Goal: Information Seeking & Learning: Learn about a topic

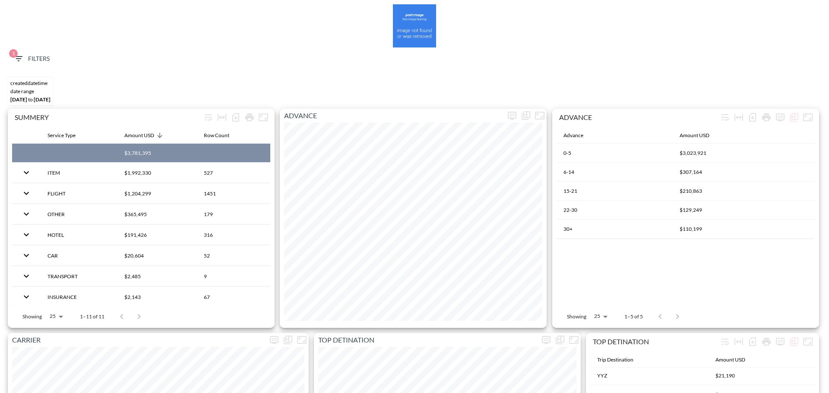
click at [34, 57] on span "1 Filters" at bounding box center [31, 59] width 36 height 11
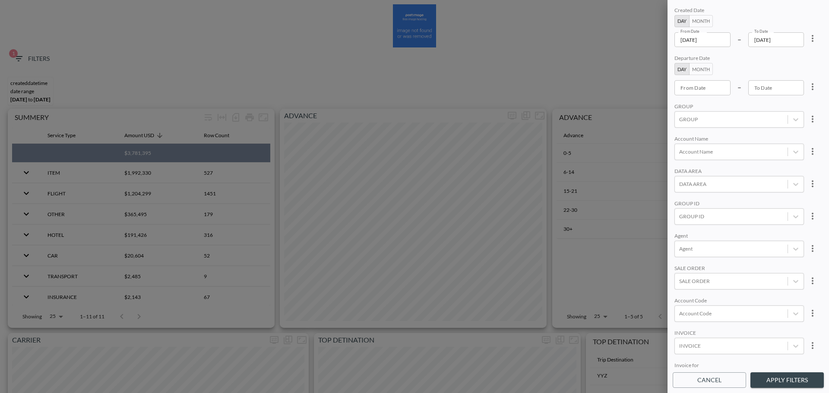
click at [717, 37] on input "[DATE]" at bounding box center [703, 39] width 56 height 15
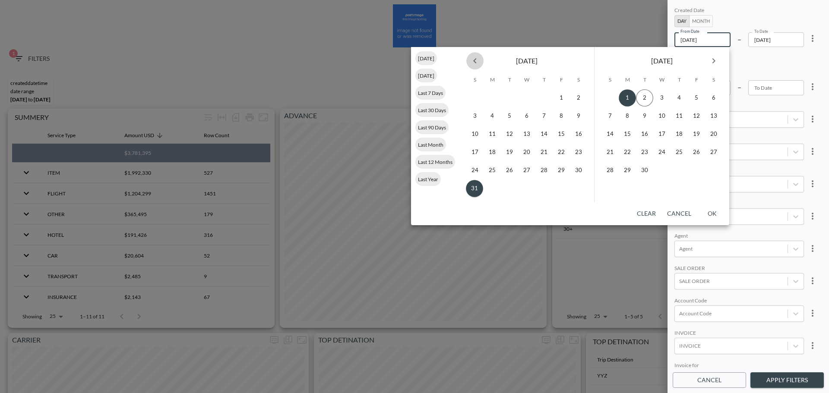
click at [474, 65] on icon "Previous month" at bounding box center [475, 61] width 10 height 10
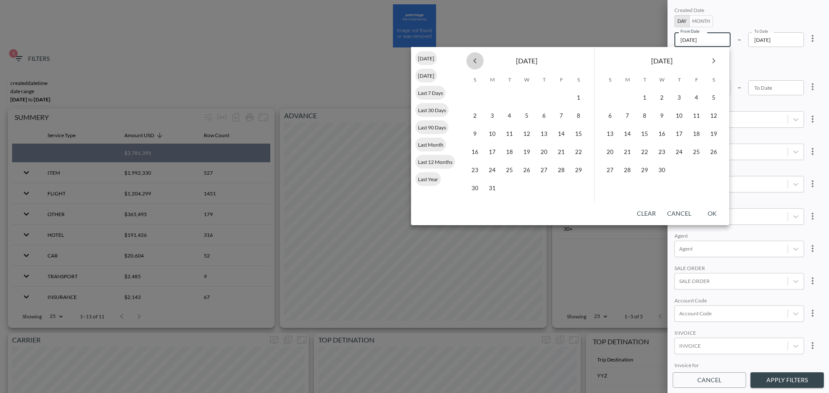
click at [474, 65] on icon "Previous month" at bounding box center [475, 61] width 10 height 10
click at [528, 98] on button "1" at bounding box center [526, 97] width 17 height 17
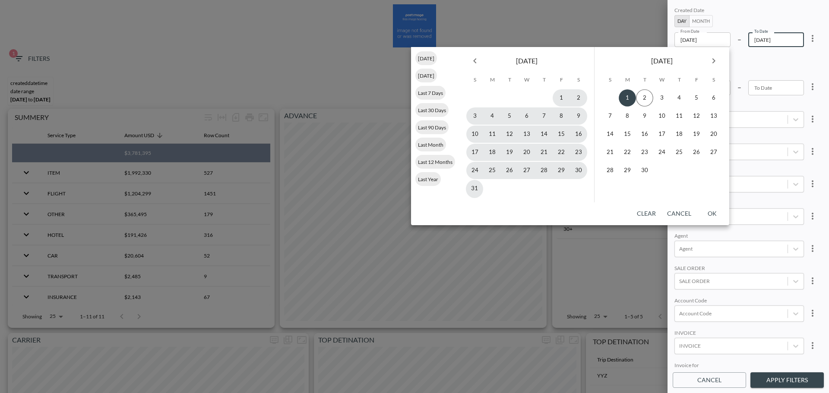
type input "[DATE]"
click at [474, 196] on button "31" at bounding box center [474, 188] width 17 height 17
type input "[DATE]"
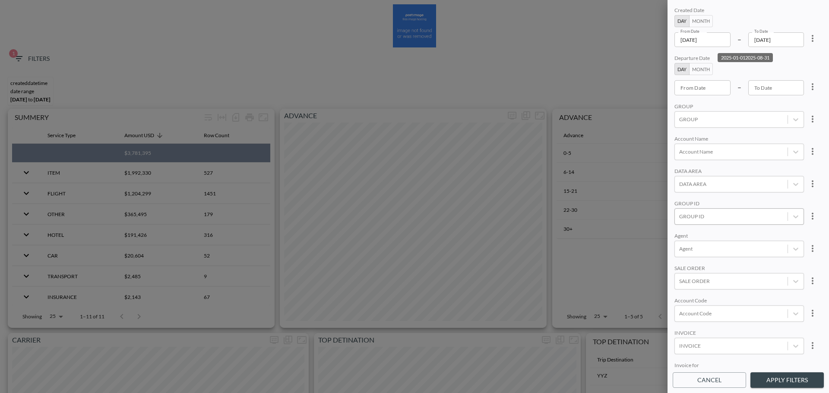
click at [709, 219] on div at bounding box center [731, 217] width 104 height 8
type input "ש"
type input "APPS"
click at [687, 160] on input "AppsFlyer" at bounding box center [681, 159] width 18 height 18
click at [681, 171] on input "APPSFLYER" at bounding box center [681, 174] width 18 height 18
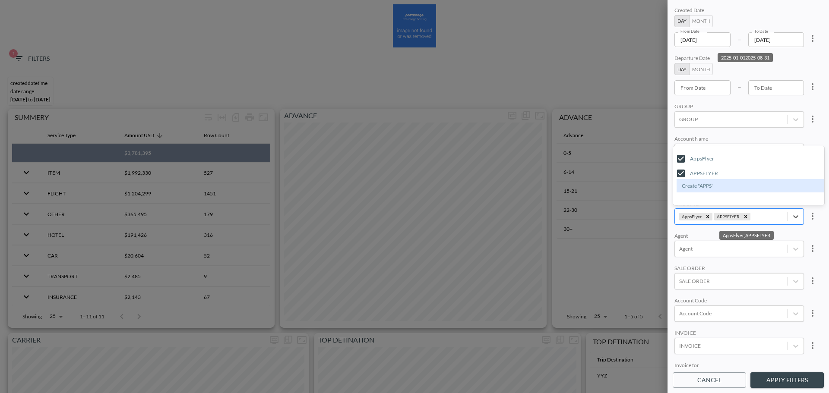
click at [765, 213] on div "AppsFlyer;APPSFLYER" at bounding box center [767, 217] width 31 height 8
type input "E"
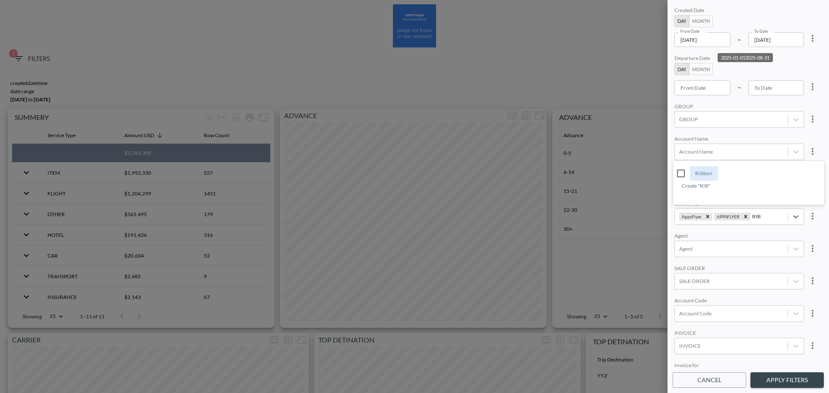
click at [684, 171] on input "Ribbon" at bounding box center [681, 174] width 18 height 18
click at [685, 224] on input "RIB" at bounding box center [684, 224] width 10 height 6
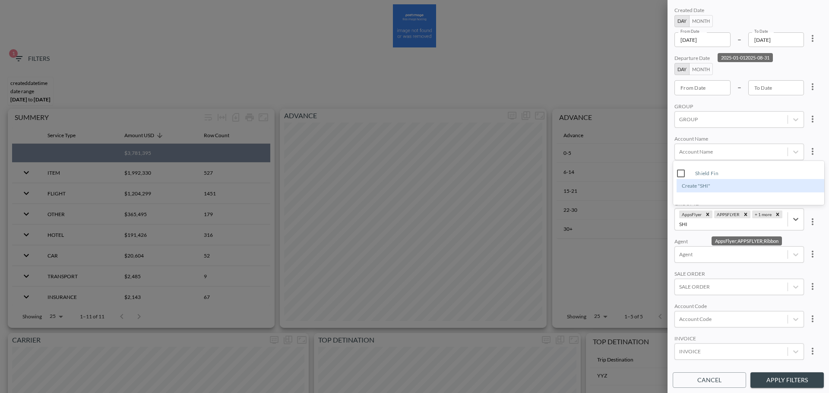
click at [681, 174] on input "Shield Fin" at bounding box center [681, 174] width 18 height 18
click at [681, 224] on input "SHI" at bounding box center [683, 224] width 9 height 6
click at [682, 188] on input "YOPO" at bounding box center [681, 188] width 18 height 18
click at [685, 223] on input "YOPO" at bounding box center [687, 224] width 16 height 6
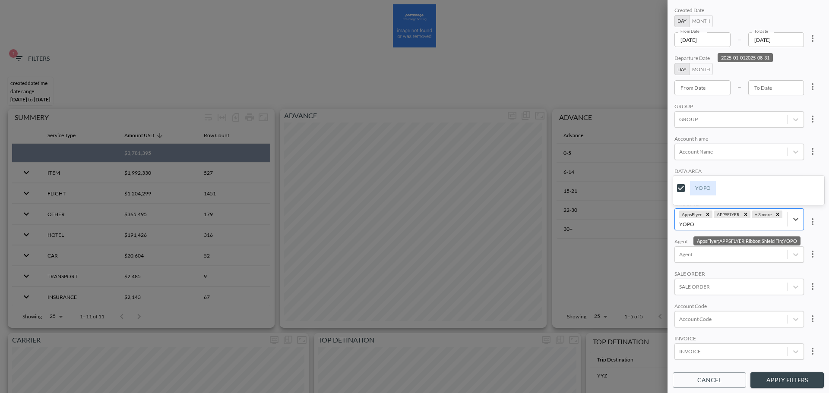
click at [685, 223] on input "YOPO" at bounding box center [687, 224] width 16 height 6
click at [678, 178] on span "[PERSON_NAME]" at bounding box center [752, 187] width 158 height 22
click at [685, 192] on input "[PERSON_NAME]" at bounding box center [681, 188] width 18 height 18
click at [682, 226] on input "[PERSON_NAME]" at bounding box center [685, 224] width 12 height 6
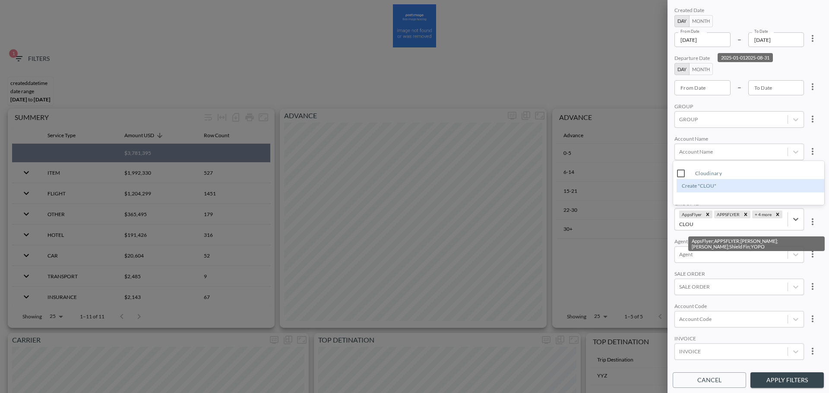
click at [685, 173] on input "Cloudinary" at bounding box center [681, 174] width 18 height 18
click at [686, 222] on input "CLOU" at bounding box center [686, 224] width 15 height 6
click at [680, 181] on input "JFROG" at bounding box center [681, 174] width 18 height 18
click at [683, 224] on input "JFRO" at bounding box center [686, 224] width 14 height 6
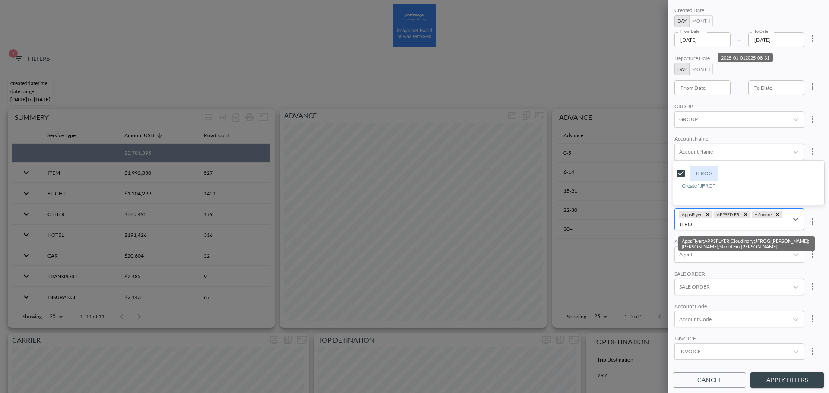
click at [683, 224] on input "JFRO" at bounding box center [686, 224] width 14 height 6
click at [681, 173] on input "Prilenia" at bounding box center [681, 174] width 18 height 18
click at [687, 226] on input "PRIL" at bounding box center [685, 224] width 12 height 6
click at [683, 176] on input "Marvell" at bounding box center [681, 174] width 18 height 18
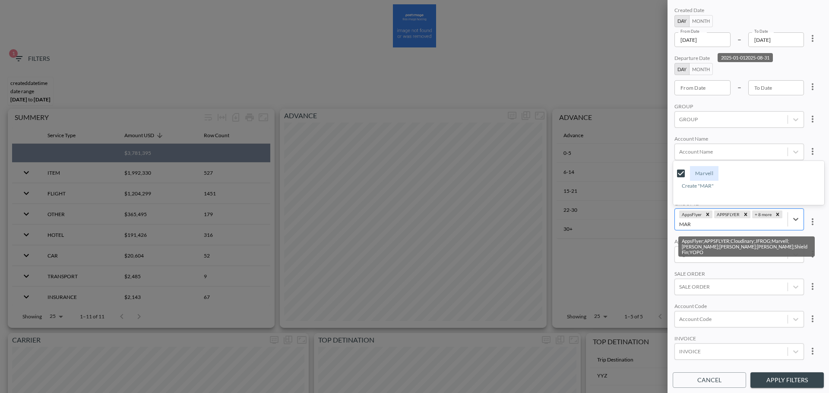
click at [681, 223] on input "MAR" at bounding box center [685, 224] width 13 height 6
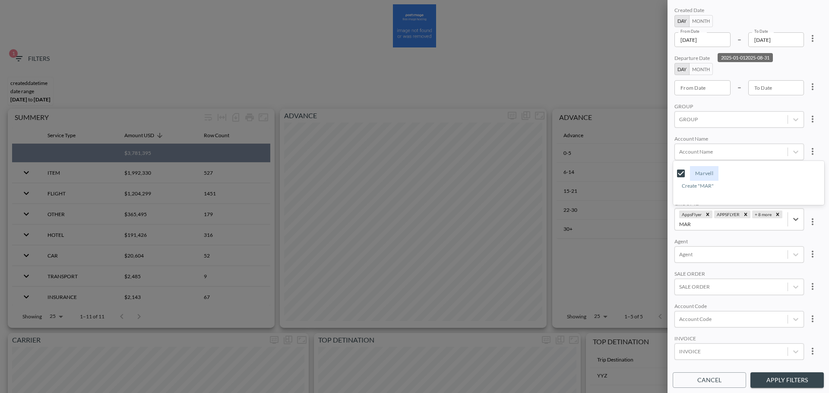
type input "MAR"
click at [760, 230] on div "AppsFlyer APPSFLYER + 8 more" at bounding box center [731, 219] width 113 height 21
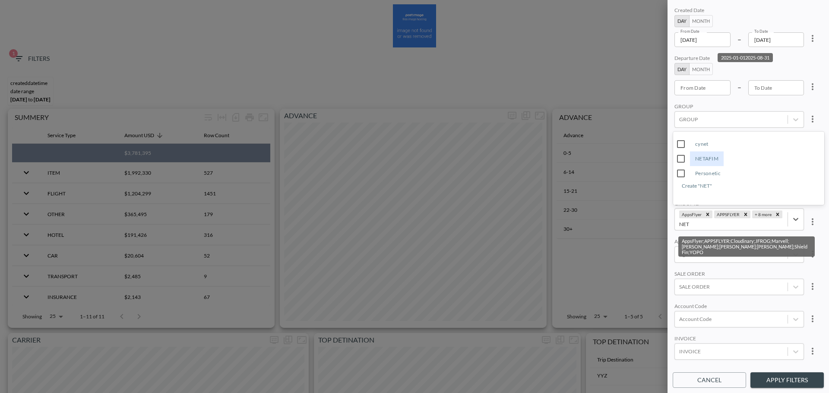
click at [684, 167] on div "cynet NETAFIM Personetic Create "NET"" at bounding box center [748, 161] width 151 height 59
click at [682, 160] on input "NETAFIM" at bounding box center [681, 159] width 18 height 18
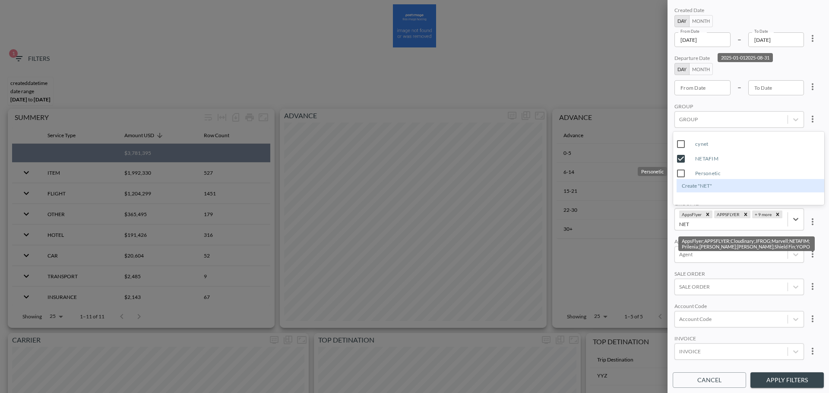
click at [682, 175] on input "Personetic" at bounding box center [681, 174] width 18 height 18
click at [719, 225] on input "NET" at bounding box center [719, 224] width 11 height 6
click at [685, 175] on input "Pentera" at bounding box center [681, 174] width 18 height 18
click at [721, 225] on input "PENT" at bounding box center [721, 224] width 14 height 6
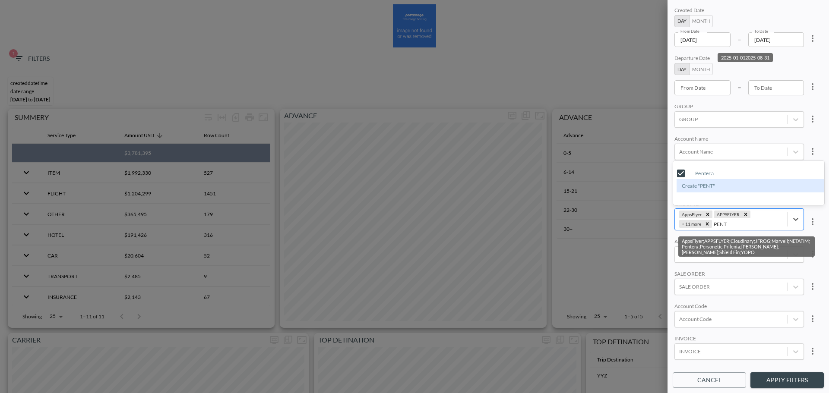
click at [721, 225] on input "PENT" at bounding box center [721, 224] width 14 height 6
click at [684, 171] on input "LiveU" at bounding box center [681, 174] width 18 height 18
click at [720, 226] on input "LIV" at bounding box center [718, 224] width 9 height 6
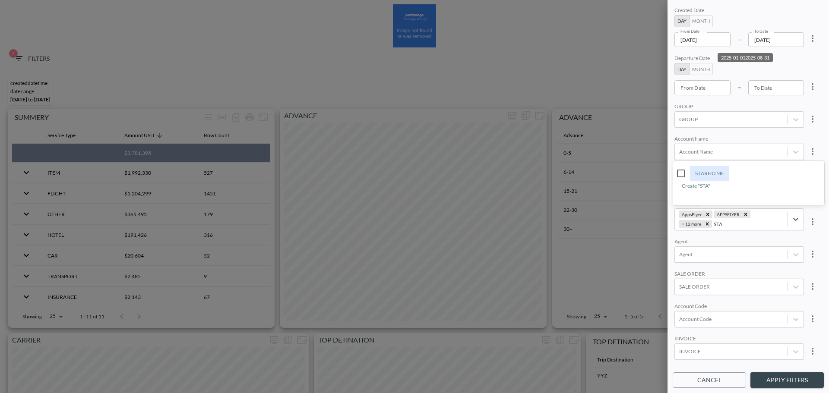
click at [684, 176] on input "STARHOME" at bounding box center [681, 174] width 18 height 18
click at [722, 225] on input "STA" at bounding box center [719, 224] width 10 height 6
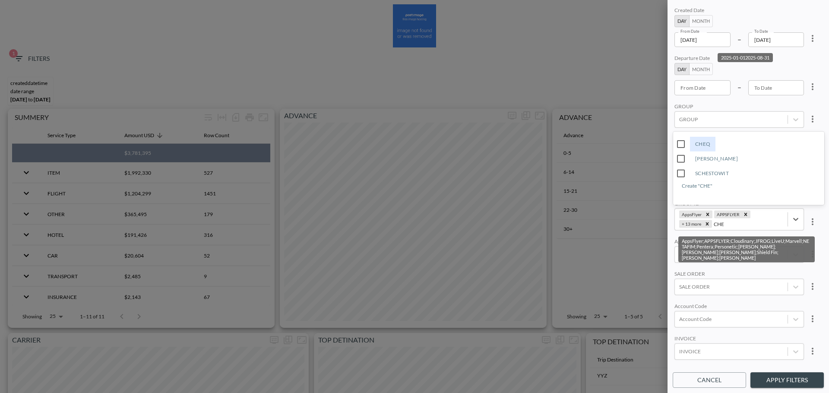
click at [685, 142] on input "CHEQ" at bounding box center [681, 144] width 18 height 18
click at [722, 226] on input "CHE" at bounding box center [719, 224] width 11 height 6
click at [682, 189] on input "melo" at bounding box center [681, 188] width 18 height 18
click at [722, 224] on input "MELO" at bounding box center [722, 224] width 16 height 6
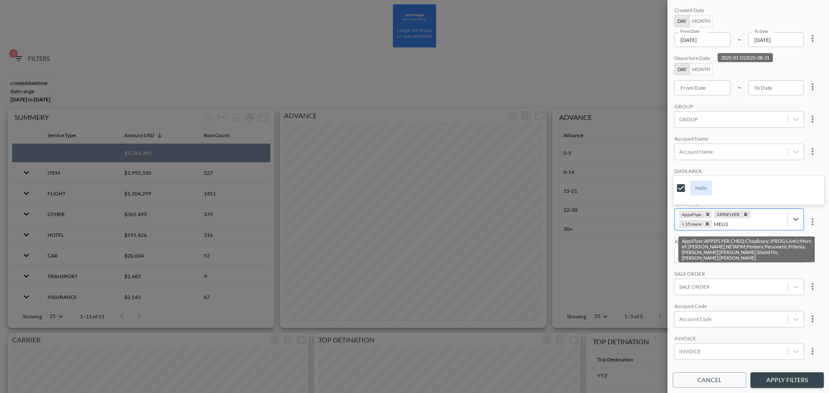
click at [722, 224] on input "MELO" at bounding box center [722, 224] width 16 height 6
click at [679, 167] on input "HIBOB" at bounding box center [681, 174] width 18 height 18
click at [721, 224] on input "HIB" at bounding box center [719, 224] width 10 height 6
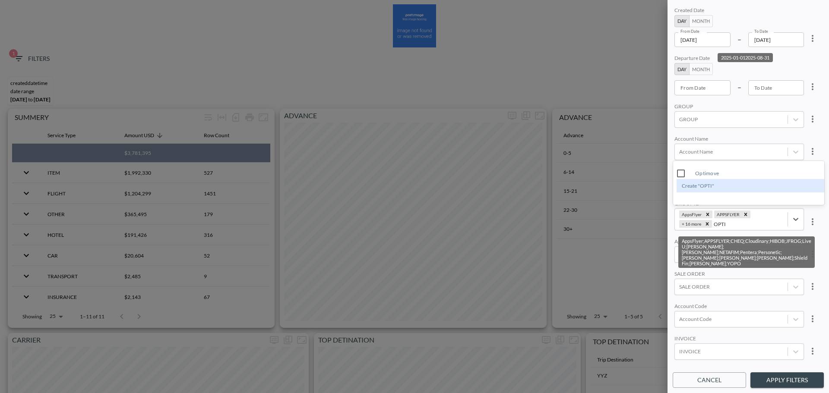
click at [685, 171] on input "Optimove" at bounding box center [681, 174] width 18 height 18
click at [720, 226] on input "OPTI" at bounding box center [720, 224] width 13 height 6
click at [685, 189] on input "ORCA" at bounding box center [681, 188] width 18 height 18
click at [726, 224] on input "ORCA" at bounding box center [722, 224] width 16 height 6
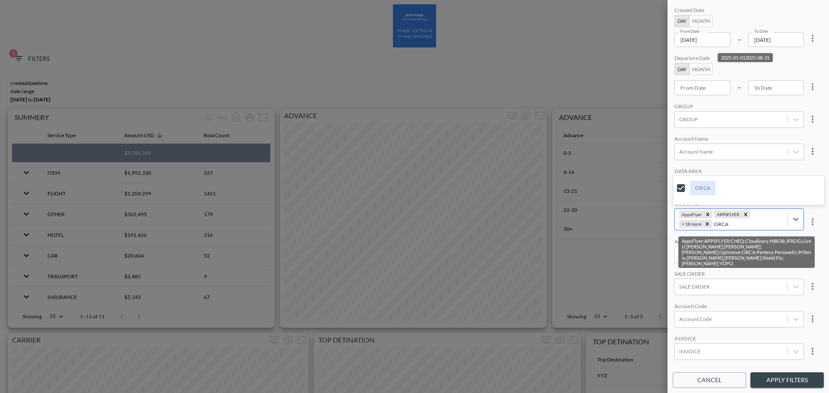
click at [726, 224] on input "ORCA" at bounding box center [722, 224] width 16 height 6
click at [690, 172] on input "POINT" at bounding box center [681, 174] width 18 height 18
click at [719, 226] on input "POI" at bounding box center [719, 224] width 10 height 6
type input "P"
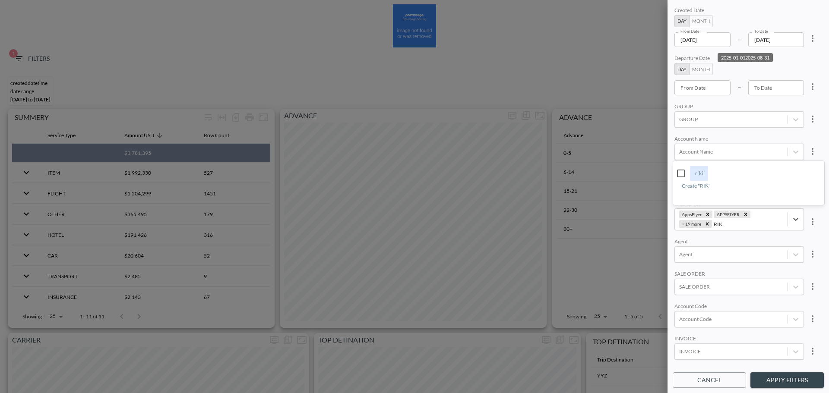
click at [677, 171] on input "riki" at bounding box center [681, 174] width 18 height 18
type input "RIK"
click at [728, 132] on div "Created Date Day Month From Date [DATE] From Date – To Date [DATE] To Date Depa…" at bounding box center [748, 186] width 151 height 363
click at [780, 375] on button "Apply Filters" at bounding box center [787, 381] width 73 height 16
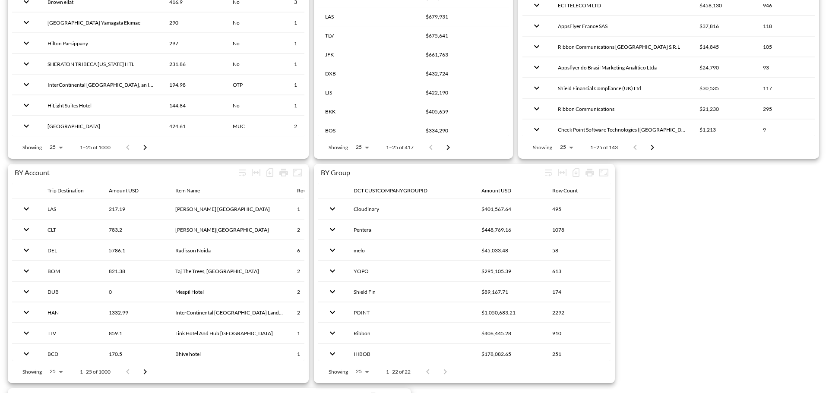
scroll to position [907, 0]
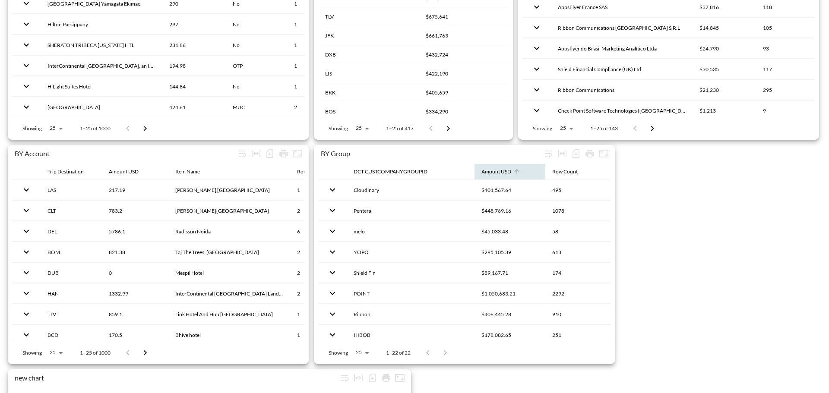
click at [511, 170] on span "Amount USD" at bounding box center [502, 172] width 41 height 10
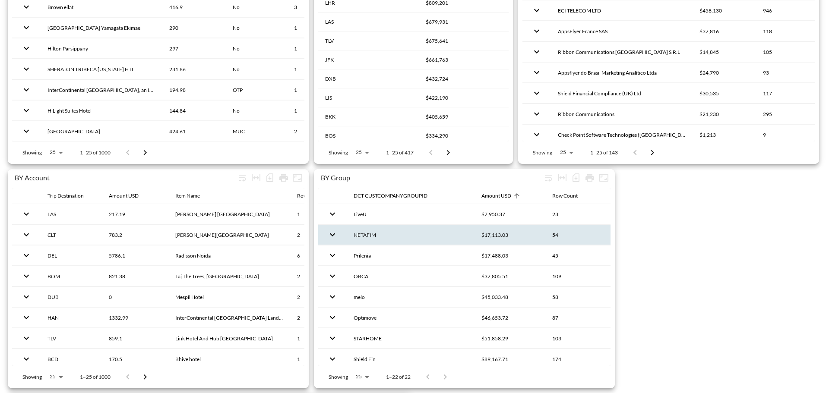
scroll to position [864, 0]
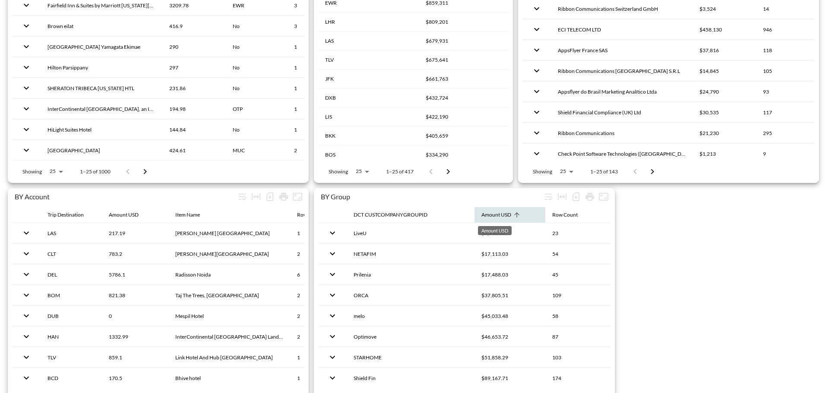
click at [484, 212] on div "Amount USD" at bounding box center [497, 215] width 30 height 10
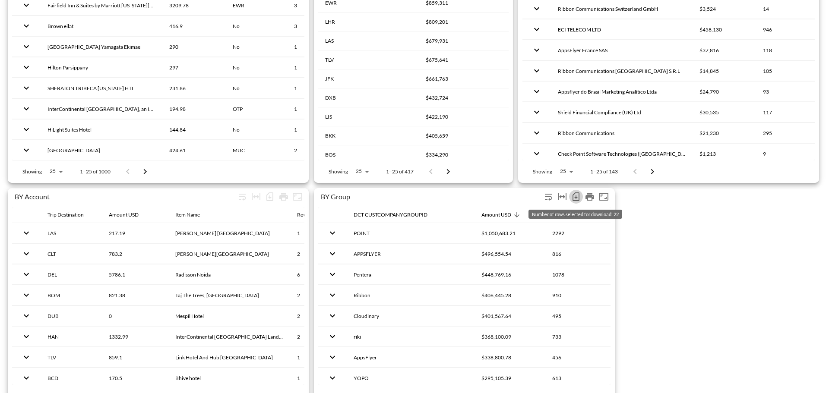
click at [574, 198] on icon "Number of rows selected for download: 22" at bounding box center [576, 197] width 10 height 10
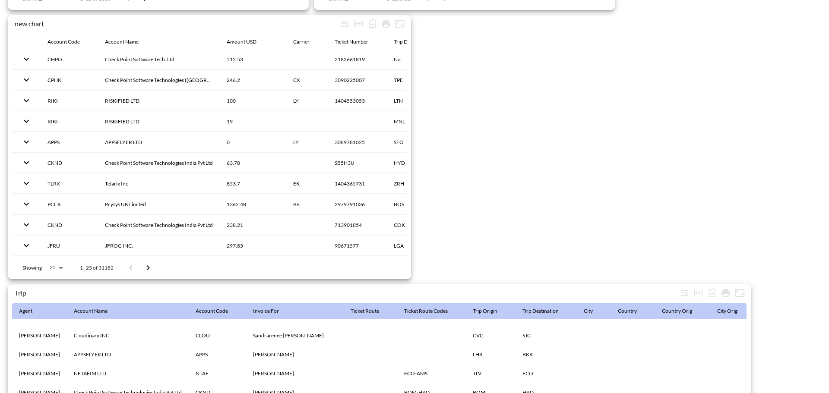
scroll to position [1002, 0]
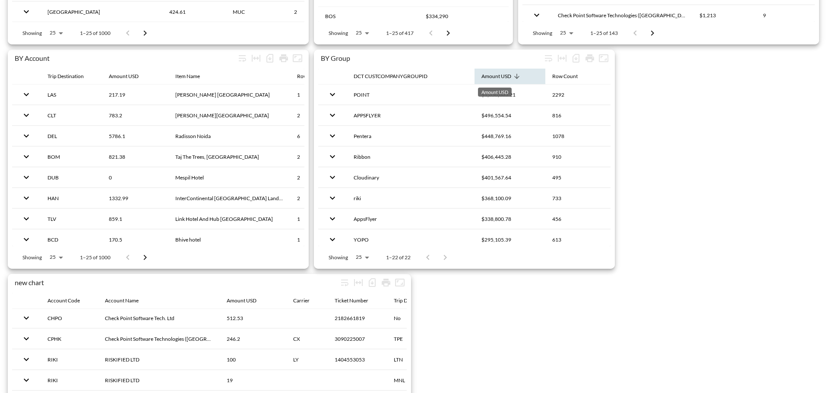
click at [509, 79] on div "Amount USD" at bounding box center [497, 76] width 30 height 10
click at [510, 77] on div "Amount USD" at bounding box center [497, 76] width 30 height 10
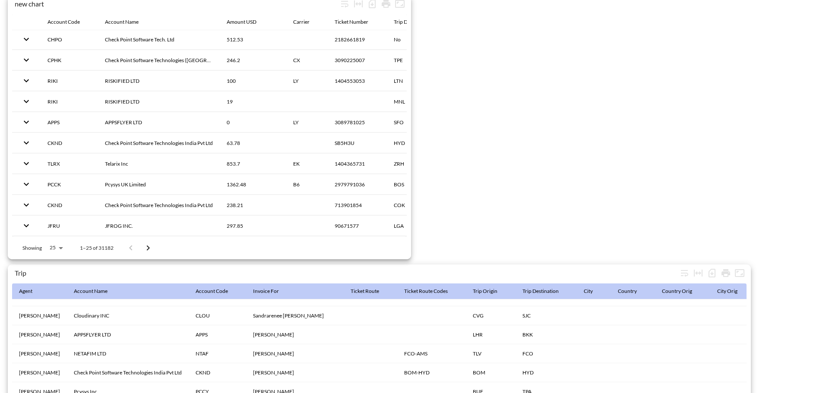
scroll to position [1358, 0]
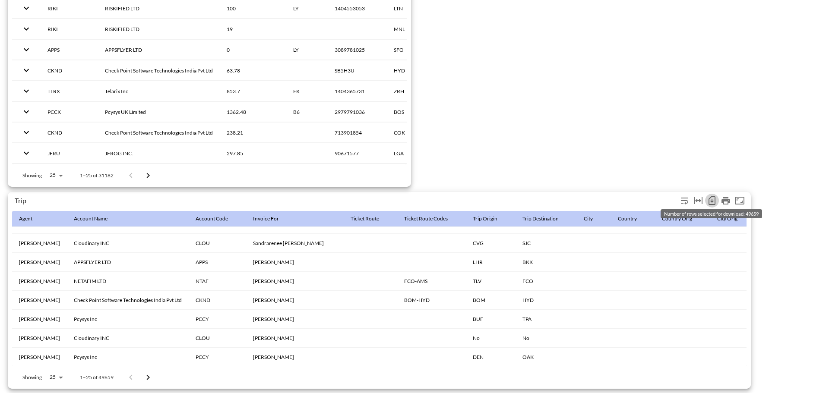
click at [714, 196] on icon "Number of rows selected for download: 49659" at bounding box center [712, 201] width 10 height 10
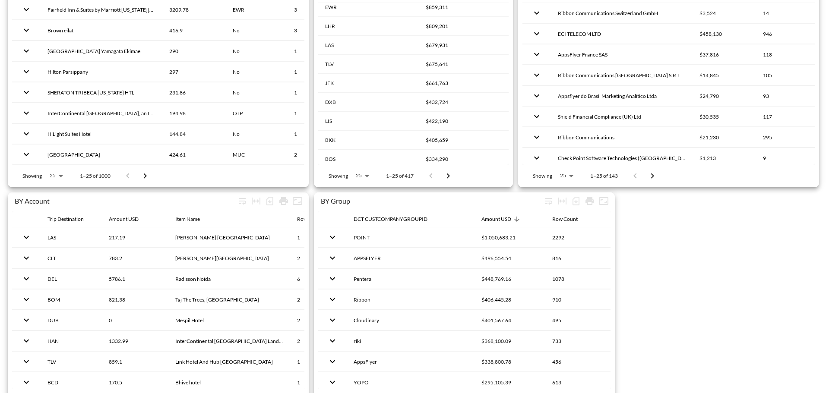
scroll to position [840, 0]
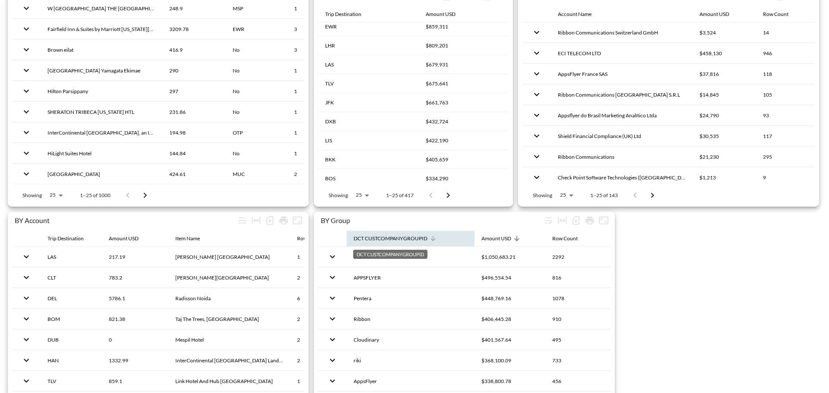
click at [402, 241] on div "DCT CUSTCOMPANYGROUPID" at bounding box center [391, 239] width 74 height 10
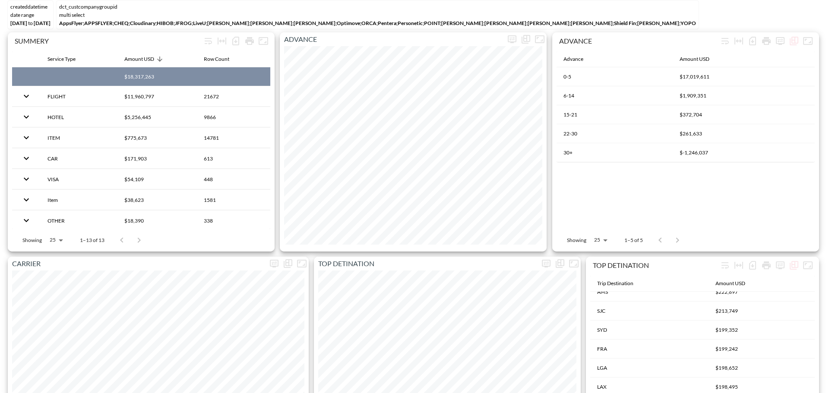
scroll to position [0, 0]
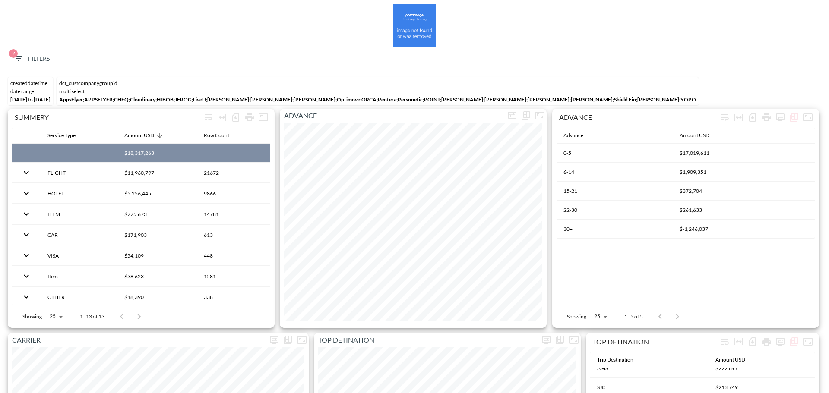
click at [12, 53] on span "2" at bounding box center [13, 53] width 9 height 9
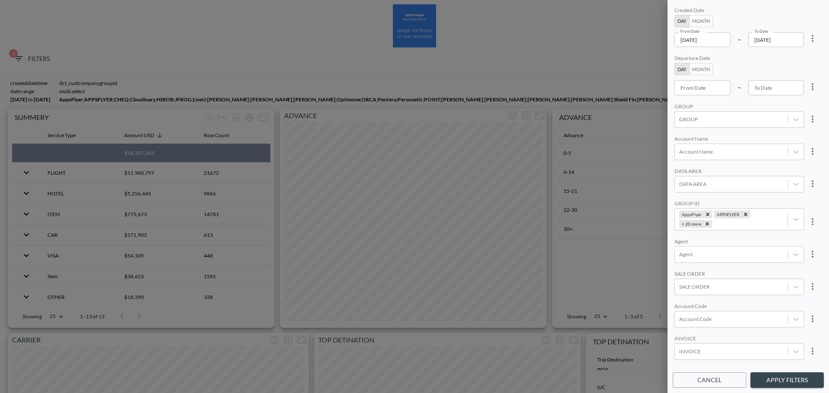
click at [799, 377] on button "Apply Filters" at bounding box center [787, 381] width 73 height 16
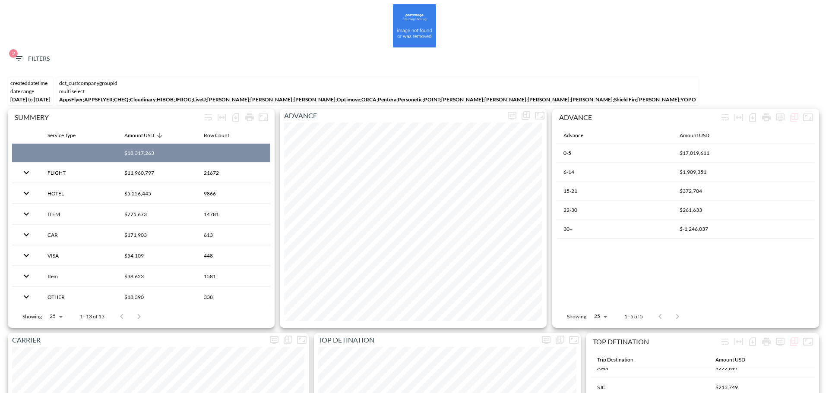
click at [43, 49] on div "2 Filters" at bounding box center [414, 61] width 821 height 26
click at [41, 70] on div "2 Filters" at bounding box center [414, 61] width 821 height 26
click at [40, 60] on span "2 Filters" at bounding box center [31, 59] width 36 height 11
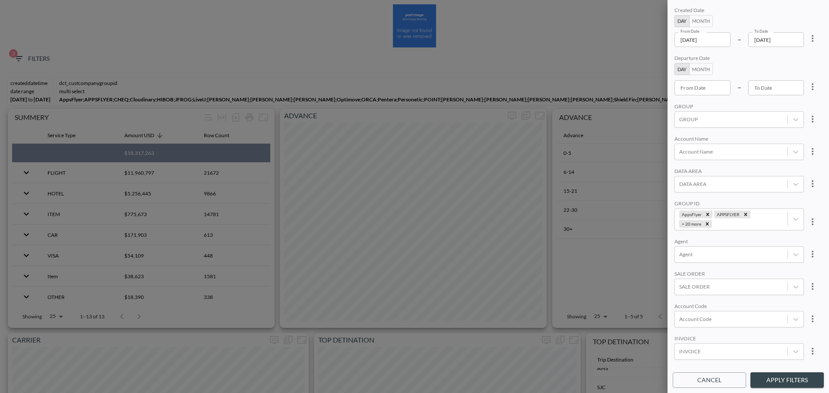
click at [810, 43] on icon "more" at bounding box center [813, 38] width 10 height 10
click at [783, 56] on li "Clear" at bounding box center [781, 59] width 78 height 16
type input "YYYY-MM-DD"
click at [707, 41] on input "YYYY-MM-DD" at bounding box center [703, 39] width 56 height 15
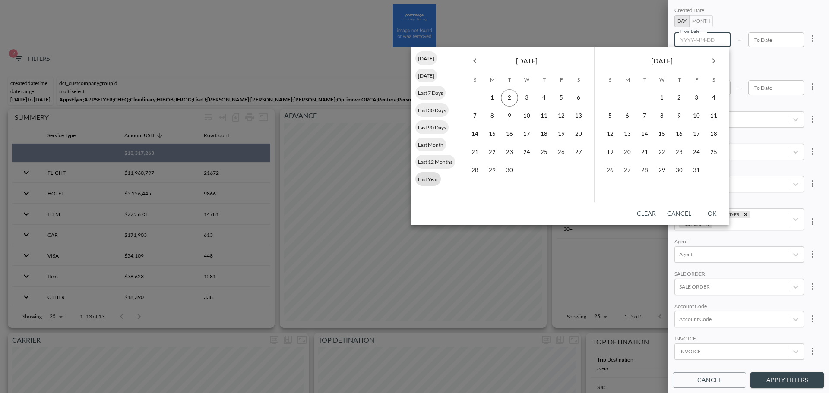
click at [423, 180] on span "Last Year" at bounding box center [428, 179] width 25 height 6
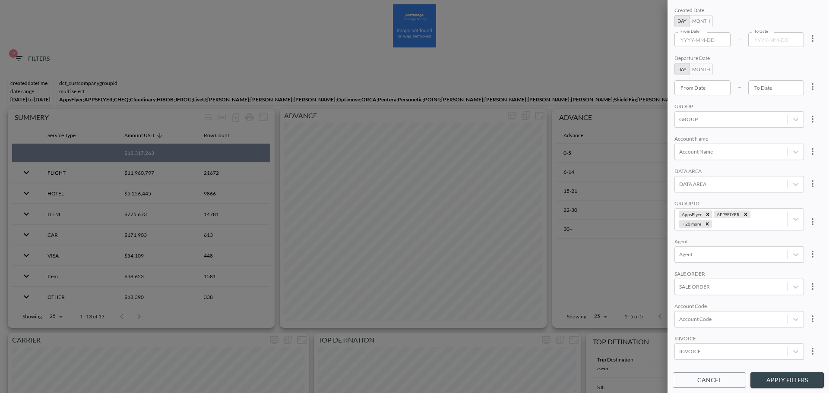
type input "[DATE]"
click at [790, 44] on input "[DATE]" at bounding box center [777, 39] width 56 height 15
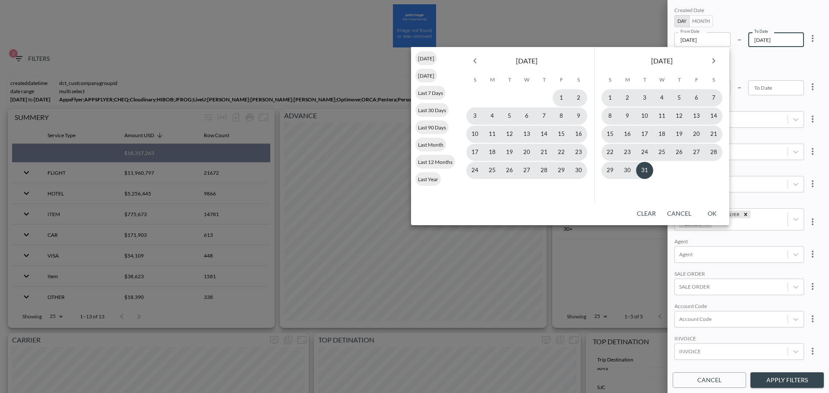
click at [471, 63] on icon "Previous month" at bounding box center [475, 61] width 10 height 10
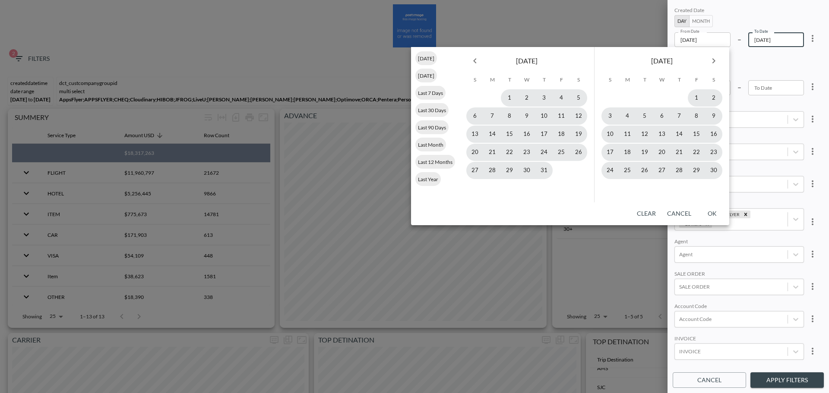
click at [471, 63] on icon "Previous month" at bounding box center [475, 61] width 10 height 10
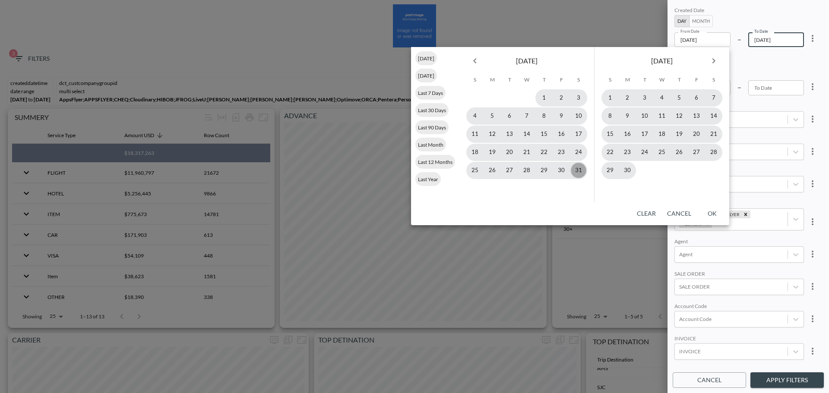
click at [579, 174] on button "31" at bounding box center [578, 170] width 17 height 17
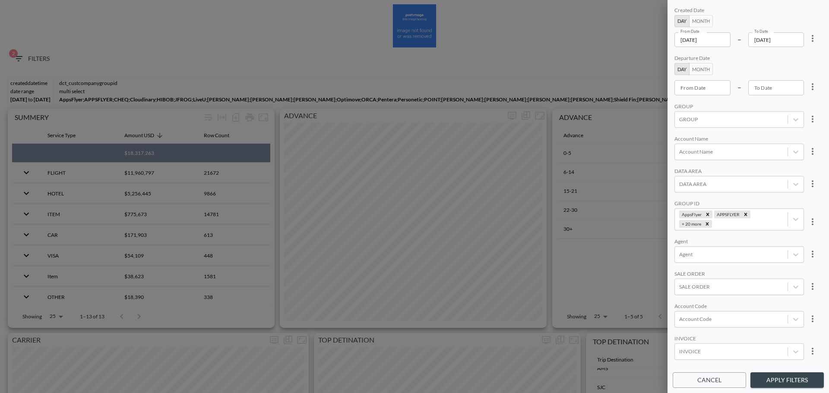
type input "[DATE]"
click at [769, 380] on button "Apply Filters" at bounding box center [787, 381] width 73 height 16
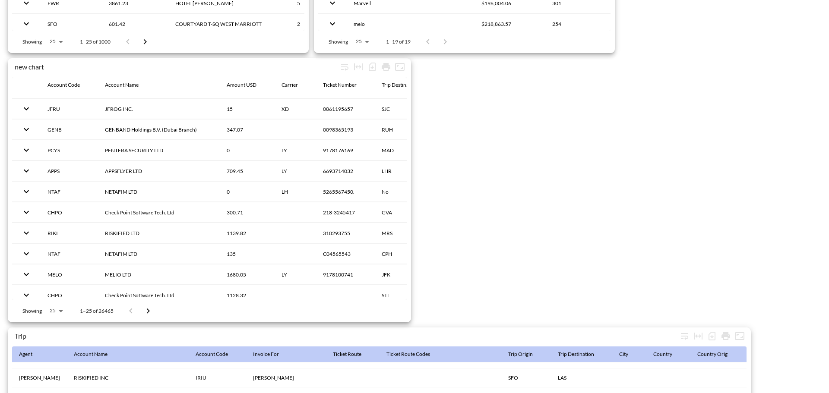
scroll to position [1358, 0]
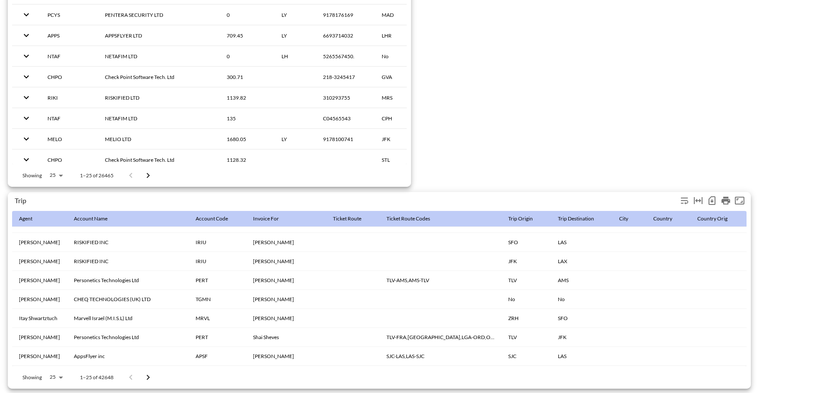
drag, startPoint x: 715, startPoint y: 193, endPoint x: 675, endPoint y: 124, distance: 79.8
click at [715, 197] on icon "Number of rows selected for download: 42648" at bounding box center [712, 201] width 7 height 9
click at [711, 200] on icon "Number of rows selected for download: 42648" at bounding box center [712, 201] width 3 height 3
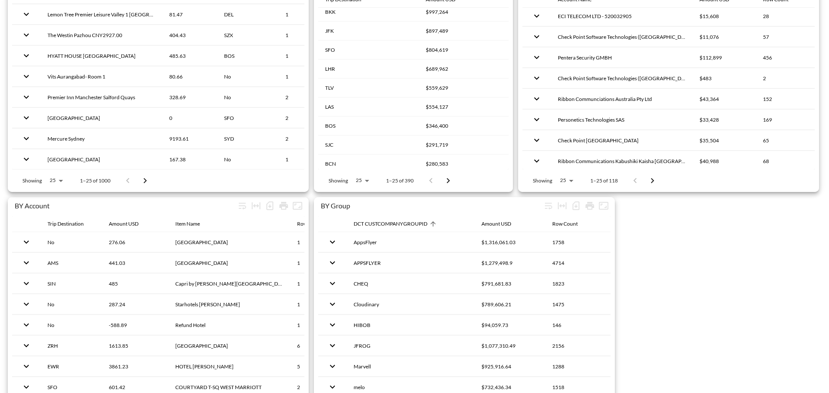
scroll to position [840, 0]
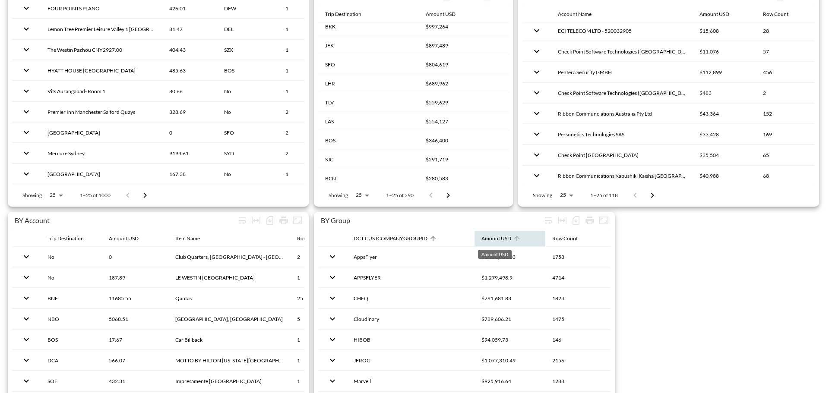
click at [487, 240] on div "Amount USD" at bounding box center [497, 239] width 30 height 10
click at [491, 241] on div "Amount USD" at bounding box center [497, 239] width 30 height 10
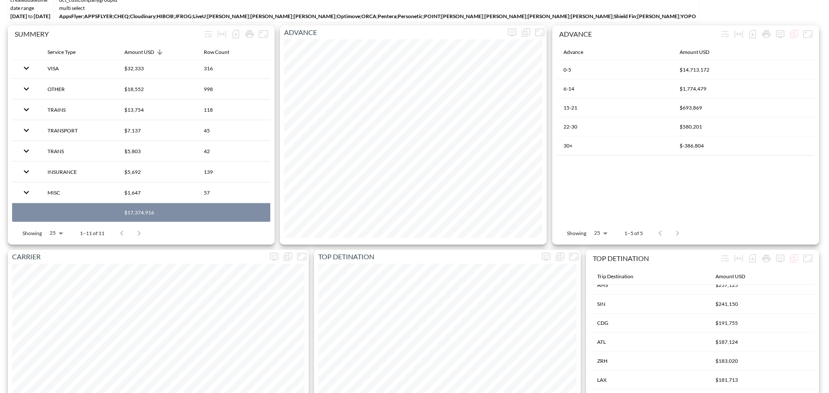
scroll to position [0, 0]
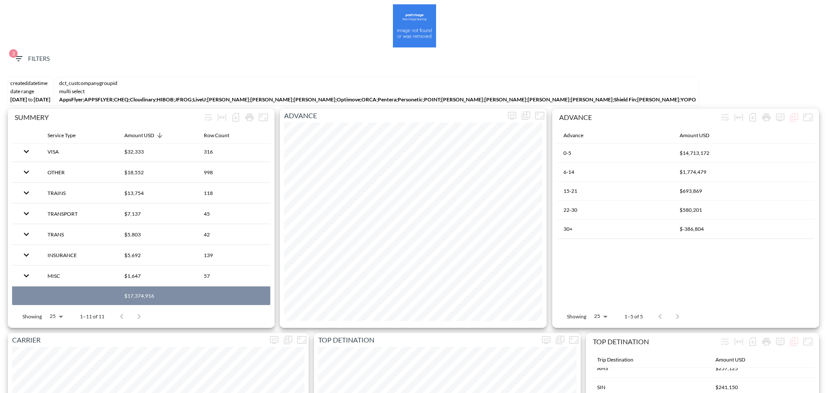
click at [29, 65] on button "2 Filters" at bounding box center [31, 59] width 43 height 16
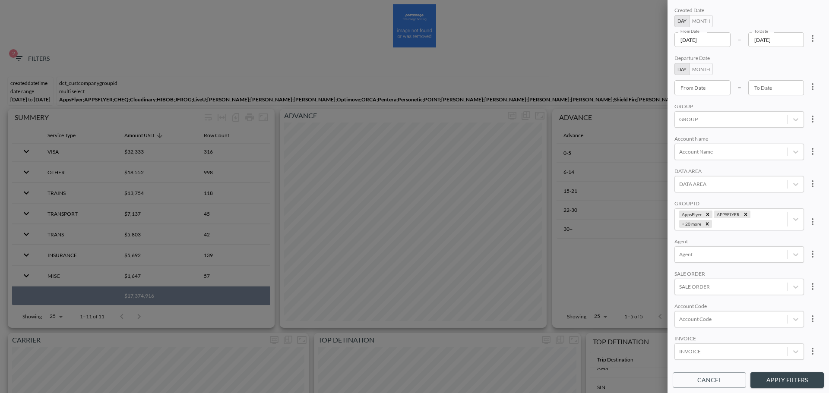
click at [814, 222] on icon "more" at bounding box center [813, 222] width 10 height 10
drag, startPoint x: 761, startPoint y: 242, endPoint x: 714, endPoint y: 208, distance: 58.7
click at [761, 242] on span "Clear" at bounding box center [769, 242] width 21 height 10
click at [706, 117] on div at bounding box center [731, 119] width 104 height 8
drag, startPoint x: 682, startPoint y: 142, endPoint x: 725, endPoint y: 189, distance: 63.6
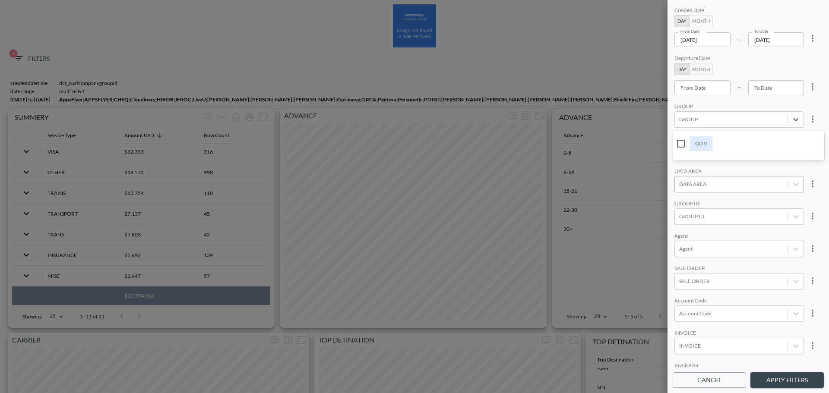
click at [682, 143] on input "GOV" at bounding box center [681, 144] width 18 height 18
click at [738, 196] on div "Created Date Day Month From Date [DATE] From Date – To Date [DATE] To Date Depa…" at bounding box center [748, 186] width 151 height 363
click at [786, 377] on button "Apply Filters" at bounding box center [787, 381] width 73 height 16
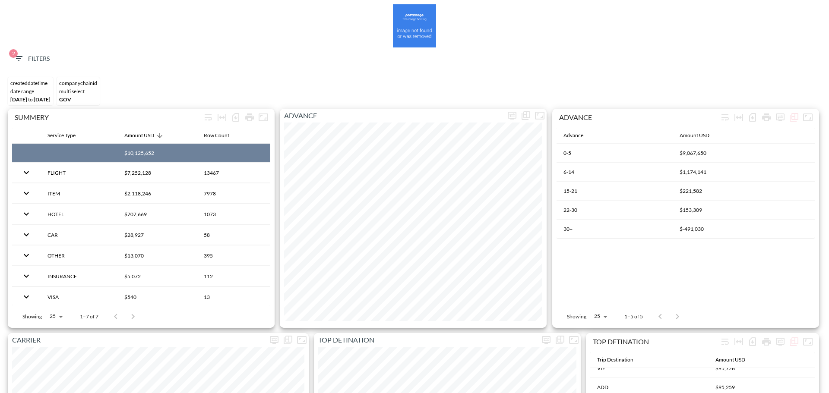
click at [134, 155] on th "$10,125,652" at bounding box center [156, 153] width 79 height 19
drag, startPoint x: 152, startPoint y: 153, endPoint x: 127, endPoint y: 156, distance: 24.4
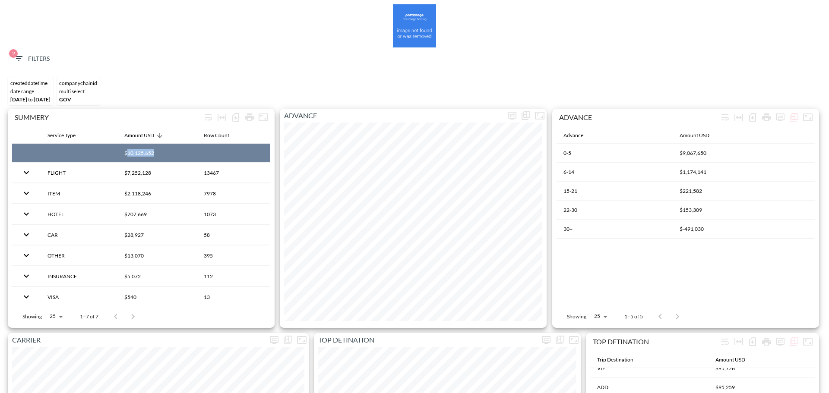
click at [127, 156] on th "$10,125,652" at bounding box center [156, 153] width 79 height 19
copy th "10,125,652"
click at [36, 52] on button "2 Filters" at bounding box center [31, 59] width 43 height 16
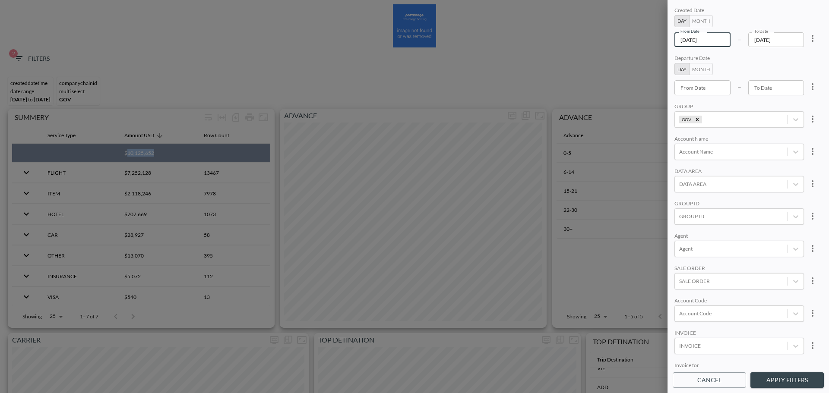
click at [724, 38] on input "[DATE]" at bounding box center [703, 39] width 56 height 15
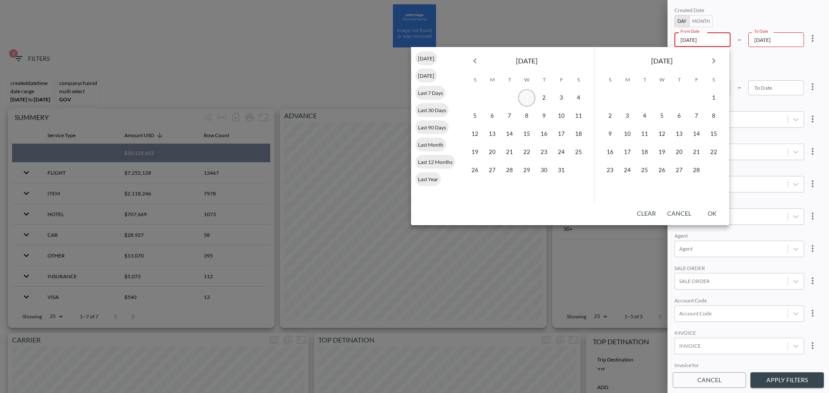
type input "[DATE]"
click at [530, 97] on button "1" at bounding box center [526, 97] width 17 height 17
type input "YYYY-MM-DD"
click at [713, 60] on icon "Next month" at bounding box center [714, 61] width 10 height 10
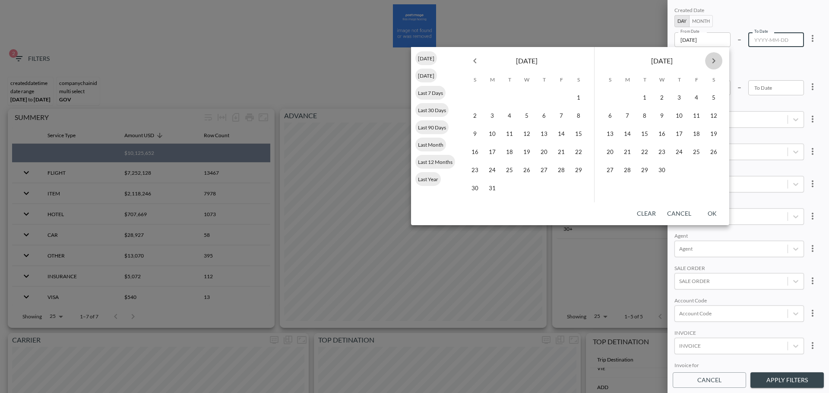
click at [713, 60] on icon "Next month" at bounding box center [714, 61] width 10 height 10
click at [611, 186] on button "31" at bounding box center [609, 188] width 17 height 17
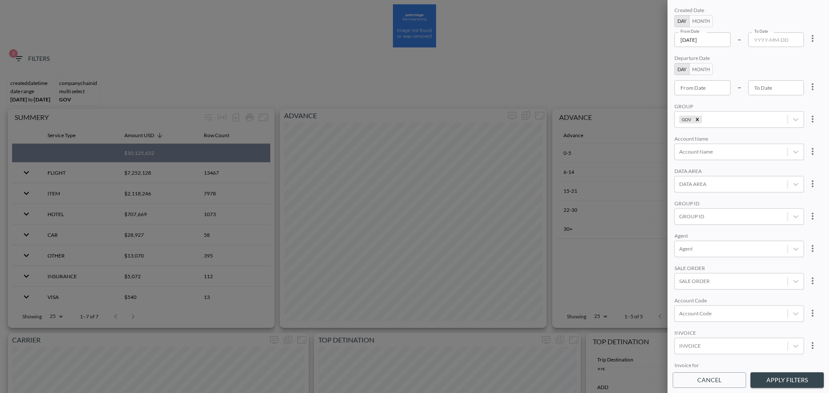
type input "[DATE]"
click at [792, 381] on button "Apply Filters" at bounding box center [787, 381] width 73 height 16
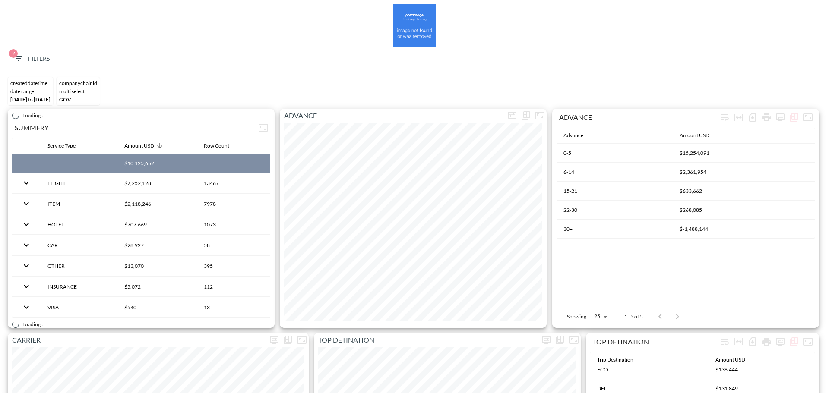
scroll to position [313, 0]
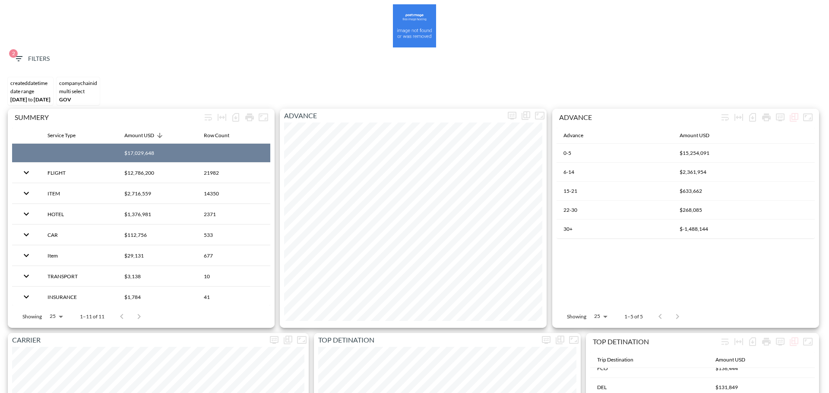
click at [138, 152] on th "$17,029,648" at bounding box center [156, 153] width 79 height 19
drag, startPoint x: 154, startPoint y: 154, endPoint x: 128, endPoint y: 159, distance: 25.8
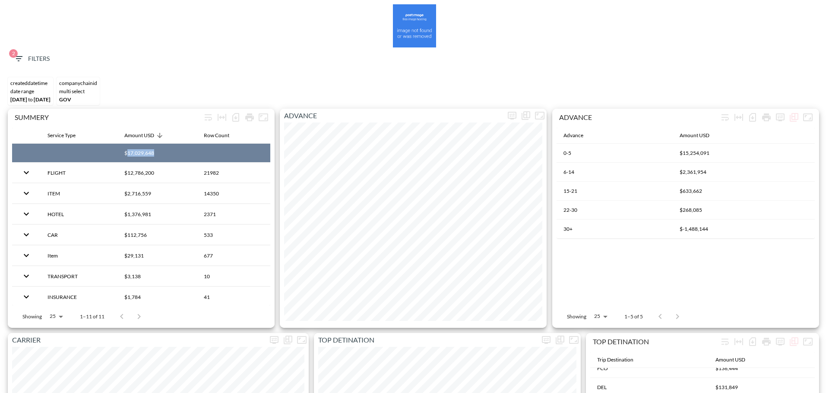
click at [128, 159] on th "$17,029,648" at bounding box center [156, 153] width 79 height 19
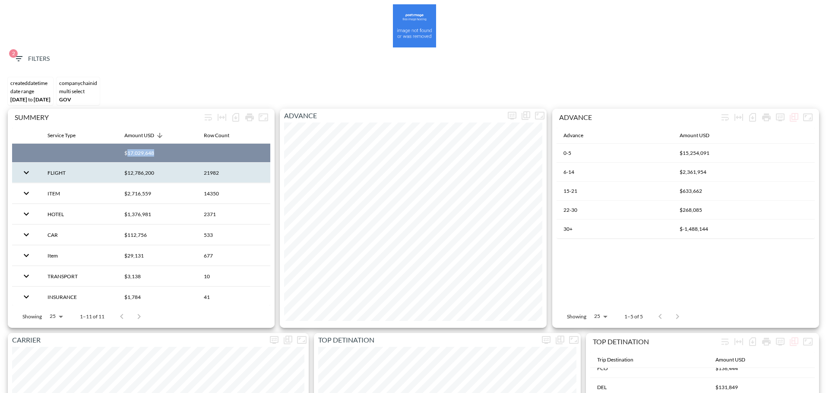
copy th "17,029,648"
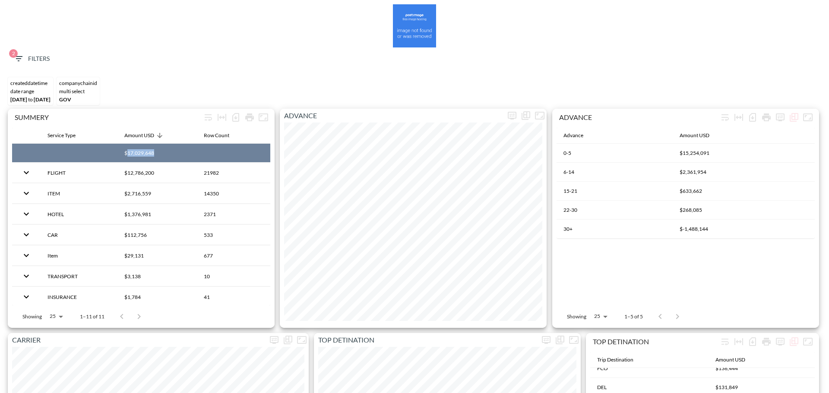
click at [149, 153] on th "$17,029,648" at bounding box center [156, 153] width 79 height 19
drag, startPoint x: 155, startPoint y: 153, endPoint x: 128, endPoint y: 157, distance: 26.6
click at [128, 157] on th "$17,029,648" at bounding box center [156, 153] width 79 height 19
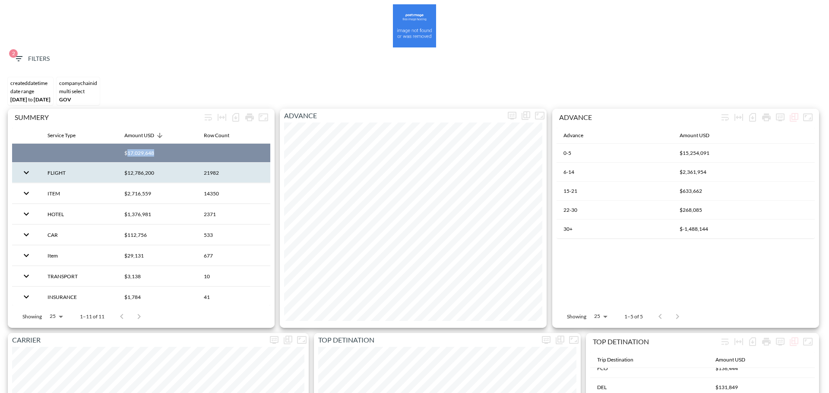
copy th "17,029,648"
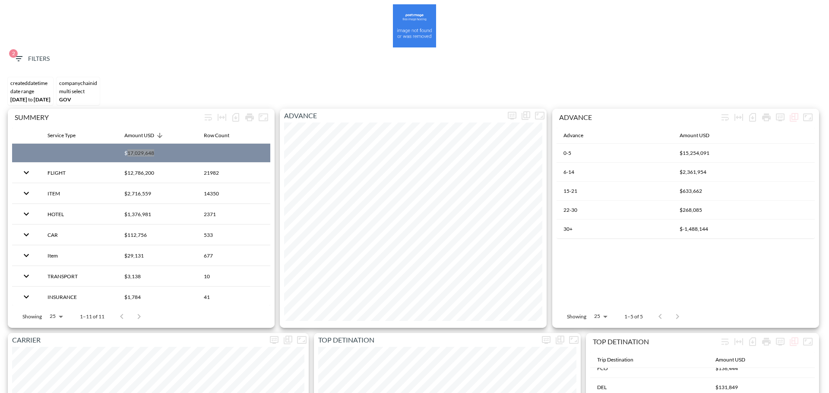
scroll to position [340, 0]
click at [13, 54] on span "2" at bounding box center [13, 53] width 9 height 9
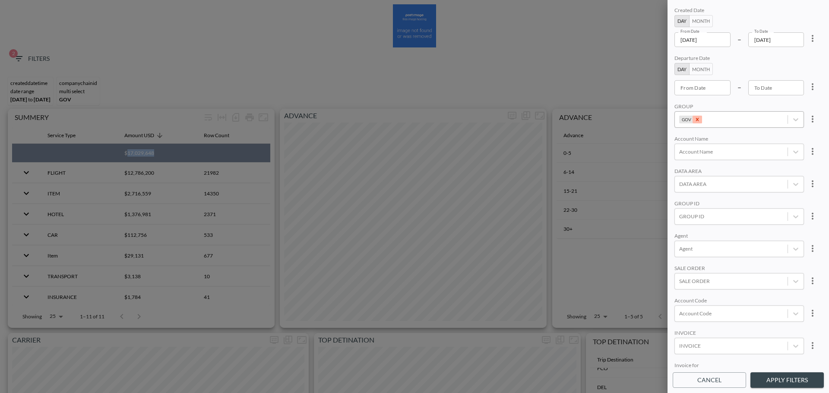
click at [697, 119] on icon "Remove GOV" at bounding box center [697, 119] width 3 height 3
click at [698, 318] on div "Account Code" at bounding box center [731, 314] width 113 height 12
type input "AXSO"
click at [682, 288] on input "AXSO" at bounding box center [681, 285] width 18 height 18
click at [714, 317] on div "AXSO" at bounding box center [744, 314] width 77 height 8
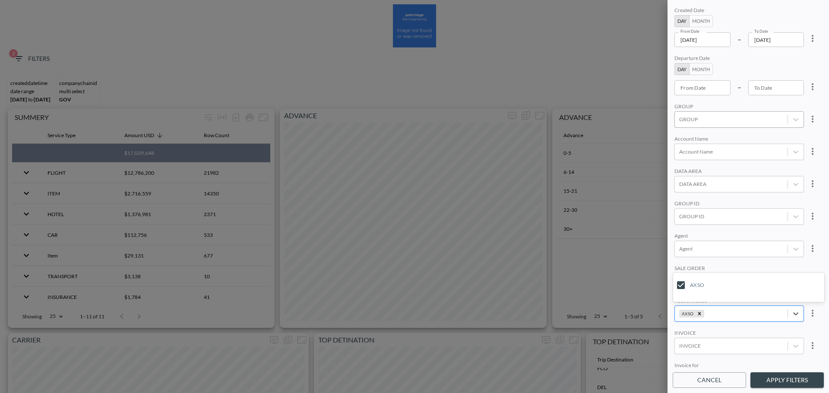
click at [714, 317] on div "AXSO" at bounding box center [744, 314] width 77 height 8
click at [678, 271] on input "NXTS" at bounding box center [681, 271] width 18 height 18
click at [736, 313] on input "NXT" at bounding box center [738, 314] width 11 height 6
click at [685, 287] on input "ELLR" at bounding box center [681, 285] width 18 height 18
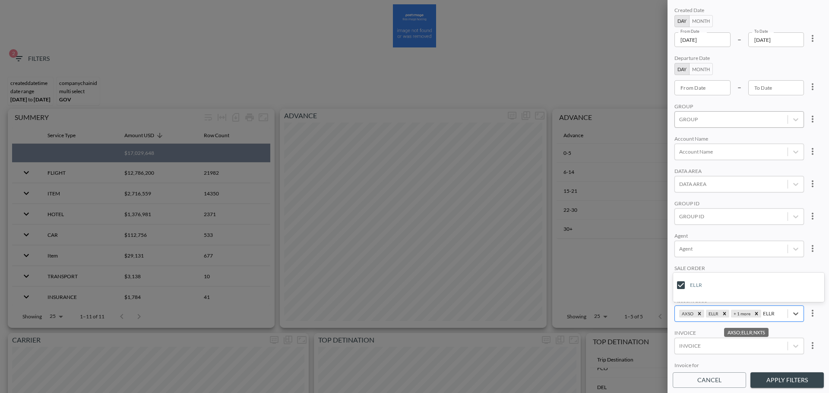
click at [766, 314] on input "ELLR" at bounding box center [769, 314] width 13 height 6
click at [766, 313] on input "ELLR" at bounding box center [769, 314] width 13 height 6
click at [683, 289] on input "MPLC" at bounding box center [681, 285] width 18 height 18
click at [775, 314] on input "MPLC" at bounding box center [770, 314] width 15 height 6
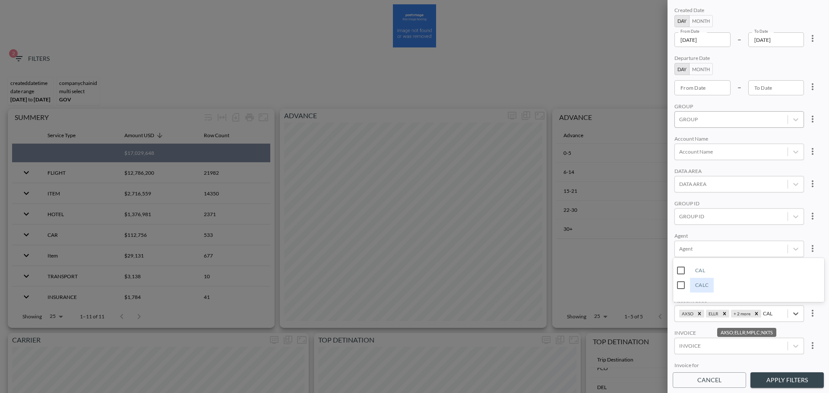
click at [682, 272] on input "CAL" at bounding box center [681, 271] width 18 height 18
click at [765, 312] on input "CAL" at bounding box center [766, 314] width 10 height 6
click at [684, 269] on input "4MNC" at bounding box center [681, 271] width 18 height 18
click at [774, 313] on input "4MN" at bounding box center [772, 314] width 13 height 6
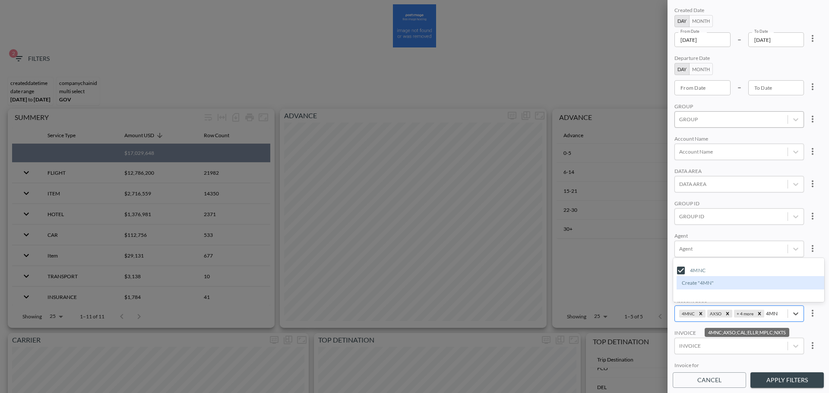
click at [774, 313] on input "4MN" at bounding box center [772, 314] width 13 height 6
click at [677, 282] on input "LVLS" at bounding box center [681, 285] width 18 height 18
click at [771, 314] on input "LVLS" at bounding box center [772, 314] width 12 height 6
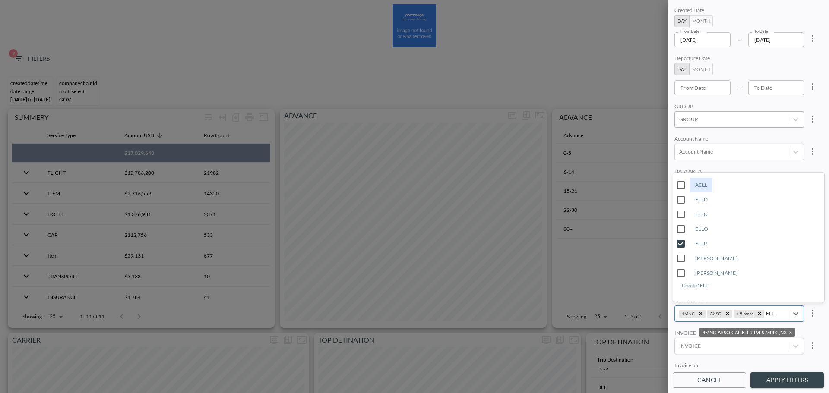
type input "ELLK"
click at [679, 286] on input "ELLK" at bounding box center [681, 285] width 18 height 18
click at [767, 317] on div "4MNC;AXSO;CAL;ELLK;ELLR;LVLS;MPLC;NXTS" at bounding box center [774, 314] width 17 height 8
click at [768, 316] on div "4MNC;AXSO;CAL;ELLK;ELLR;LVLS;MPLC;NXTS" at bounding box center [774, 314] width 17 height 8
click at [680, 254] on input "SASE" at bounding box center [681, 256] width 18 height 18
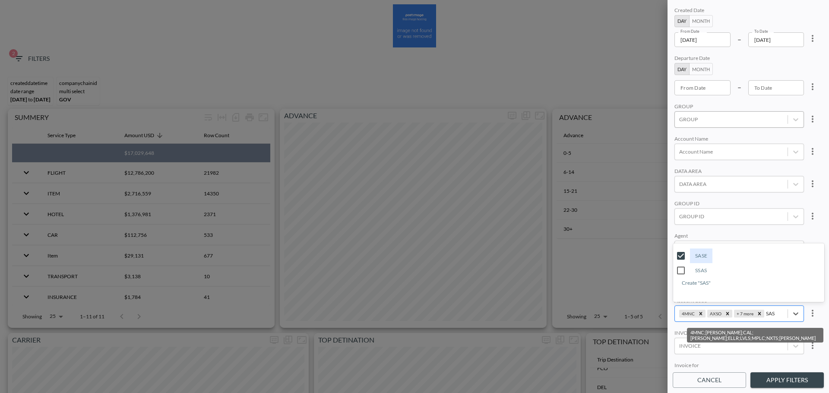
click at [769, 314] on input "SAS" at bounding box center [771, 314] width 10 height 6
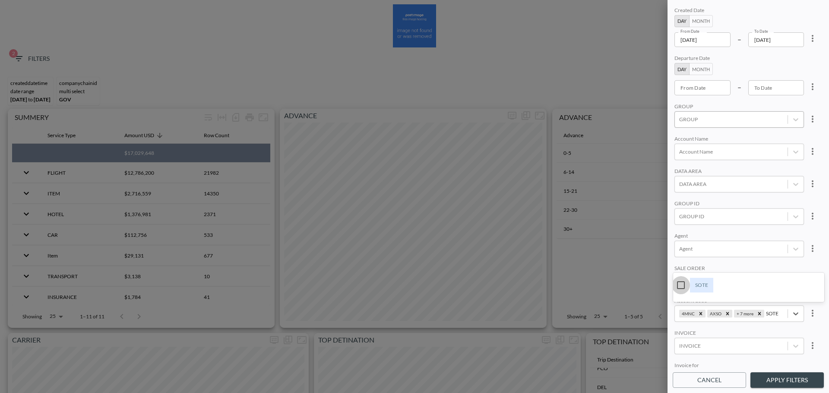
click at [676, 285] on input "SOTE" at bounding box center [681, 285] width 18 height 18
click at [772, 312] on input "SOTE" at bounding box center [772, 314] width 13 height 6
click at [680, 284] on input "MDUS" at bounding box center [681, 285] width 18 height 18
click at [777, 315] on input "MDUS" at bounding box center [774, 314] width 16 height 6
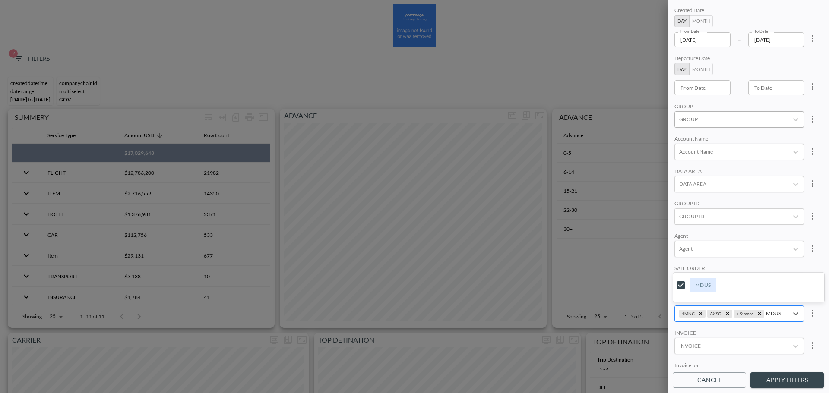
click at [777, 315] on input "MDUS" at bounding box center [774, 314] width 16 height 6
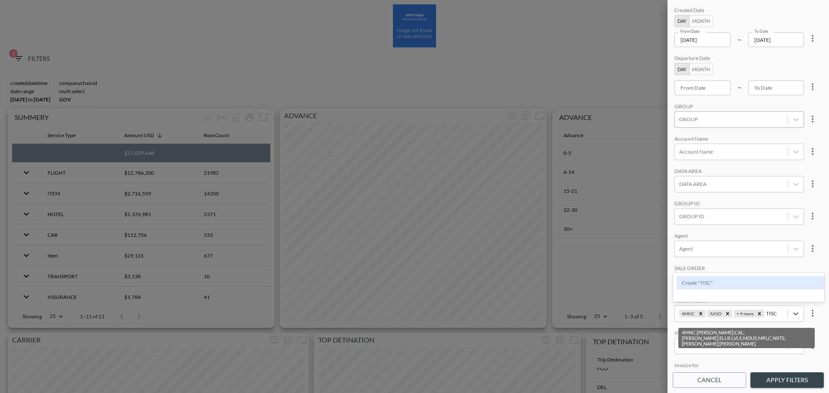
click at [750, 288] on div "Create "TISC"" at bounding box center [752, 282] width 151 height 13
click at [772, 313] on input "TISC" at bounding box center [775, 314] width 12 height 6
click at [705, 284] on div "Create "TISL"" at bounding box center [752, 282] width 151 height 13
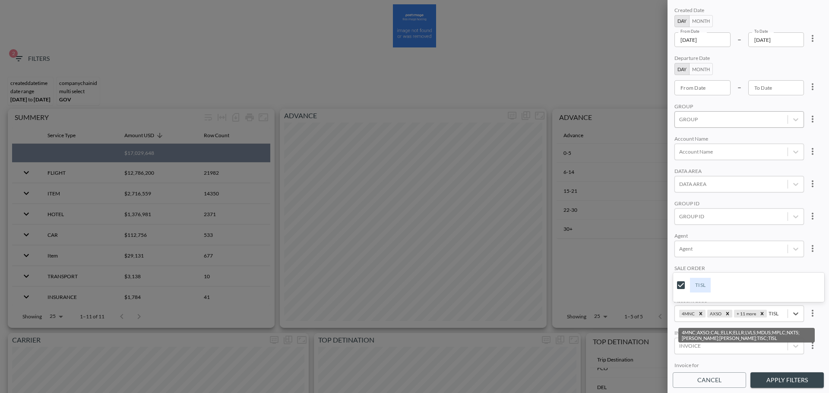
type input "TISL"
click at [784, 318] on div "4MNC AXSO + 11 more" at bounding box center [731, 314] width 113 height 12
click at [684, 279] on input "NCPM" at bounding box center [681, 285] width 18 height 18
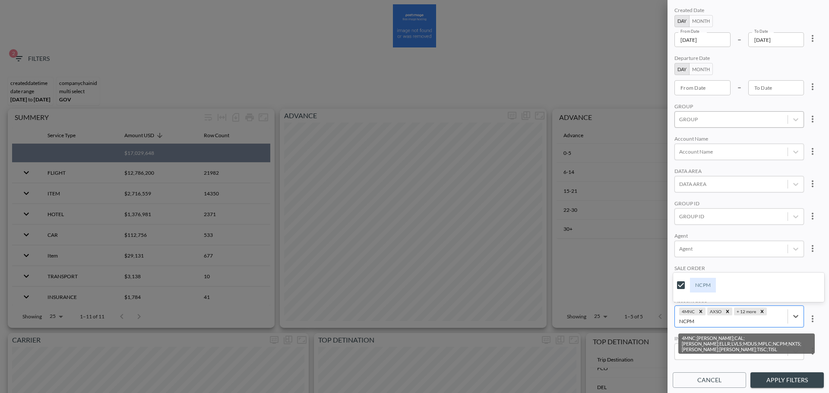
click at [681, 323] on input "NCPM" at bounding box center [687, 321] width 16 height 6
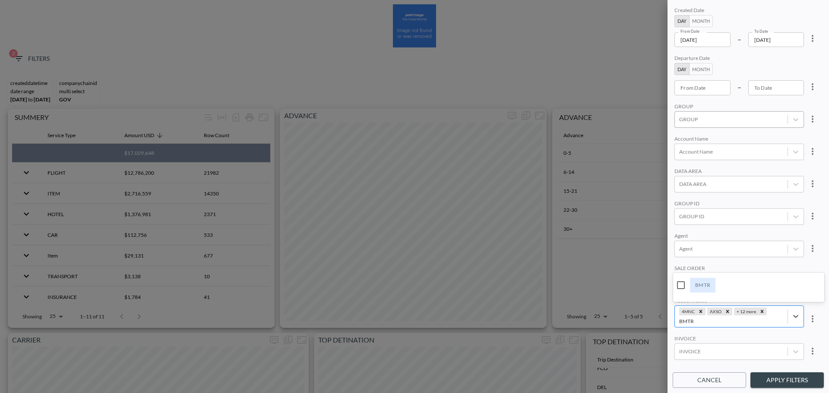
click at [678, 287] on input "BMTR" at bounding box center [681, 285] width 18 height 18
click at [685, 318] on input "BMTR" at bounding box center [687, 321] width 16 height 6
click at [680, 287] on input "ICPE" at bounding box center [681, 285] width 18 height 18
click at [774, 312] on input "ICPE" at bounding box center [775, 314] width 12 height 6
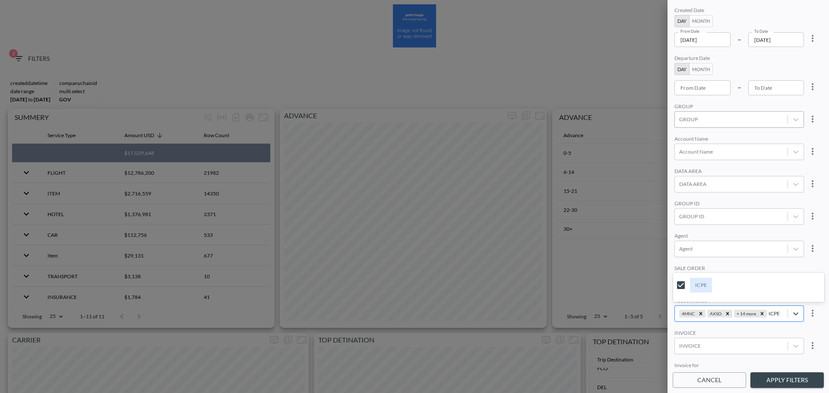
click at [774, 312] on input "ICPE" at bounding box center [775, 314] width 12 height 6
click at [684, 283] on input "ELAL" at bounding box center [681, 285] width 18 height 18
click at [777, 315] on input "ELAL" at bounding box center [775, 314] width 13 height 6
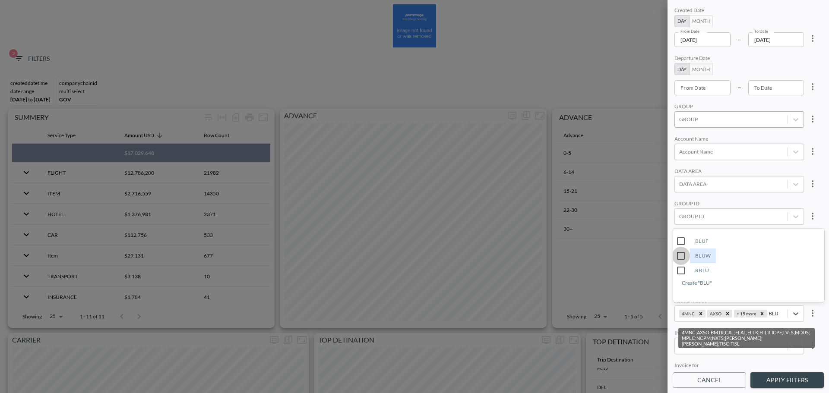
click at [682, 253] on input "BLUW" at bounding box center [681, 256] width 18 height 18
click at [776, 311] on input "BLU" at bounding box center [774, 314] width 11 height 6
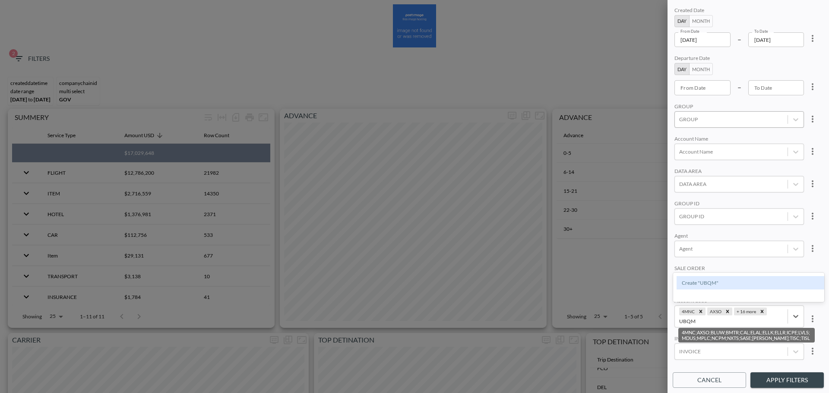
click at [722, 282] on div "Create "UBQM"" at bounding box center [752, 282] width 151 height 13
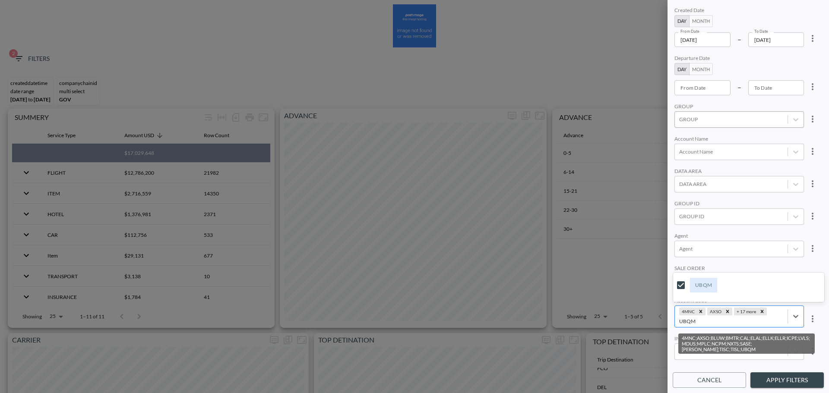
click at [688, 324] on input "UBQM" at bounding box center [687, 321] width 17 height 6
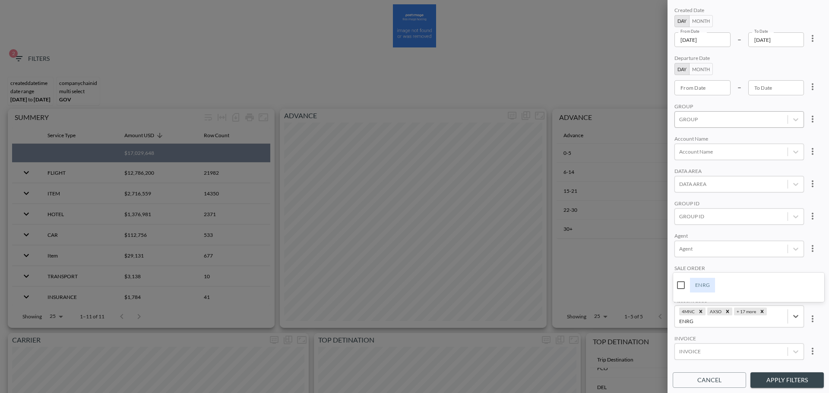
click at [681, 286] on input "ENRG" at bounding box center [681, 285] width 18 height 18
type input "ENRG"
drag, startPoint x: 773, startPoint y: 318, endPoint x: 777, endPoint y: 316, distance: 4.8
click at [773, 318] on div "4MNC AXSO + 18 more" at bounding box center [731, 314] width 113 height 12
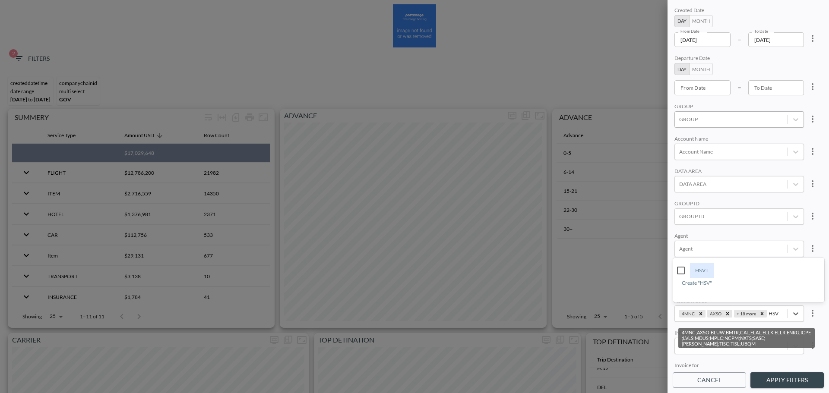
click at [685, 265] on input "HSVT" at bounding box center [681, 271] width 18 height 18
click at [775, 311] on input "HSV" at bounding box center [774, 314] width 11 height 6
click at [684, 284] on input "INGH" at bounding box center [681, 285] width 18 height 18
click at [775, 313] on input "INGH" at bounding box center [776, 314] width 14 height 6
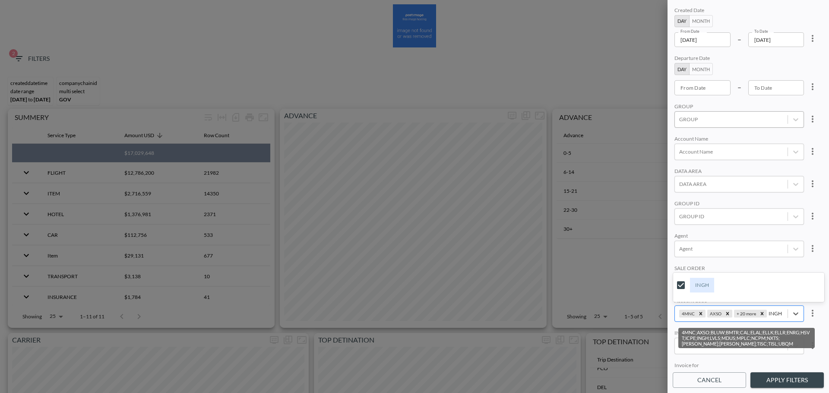
click at [775, 313] on input "INGH" at bounding box center [776, 314] width 14 height 6
click at [687, 282] on input "SGTT" at bounding box center [681, 285] width 18 height 18
click at [772, 313] on input "SGTT" at bounding box center [775, 314] width 13 height 6
click at [678, 285] on input "SAPA" at bounding box center [681, 285] width 18 height 18
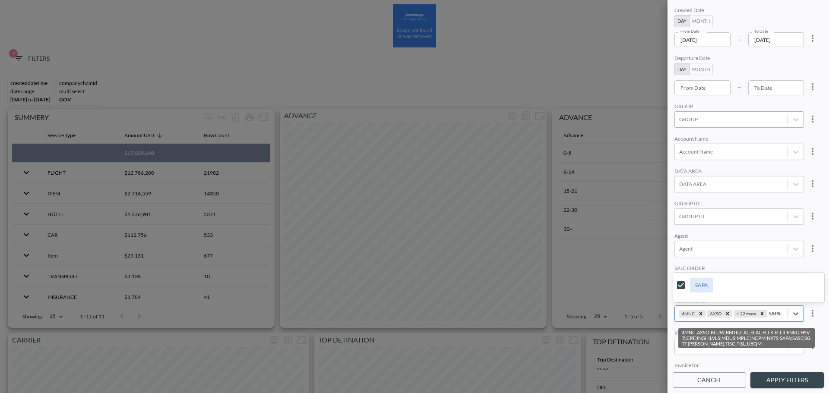
click at [774, 314] on input "SAPA" at bounding box center [775, 314] width 13 height 6
click at [680, 227] on input "SAP6" at bounding box center [681, 227] width 18 height 18
click at [680, 239] on input "SAP78" at bounding box center [681, 241] width 18 height 18
click at [773, 311] on input "SAP" at bounding box center [774, 314] width 10 height 6
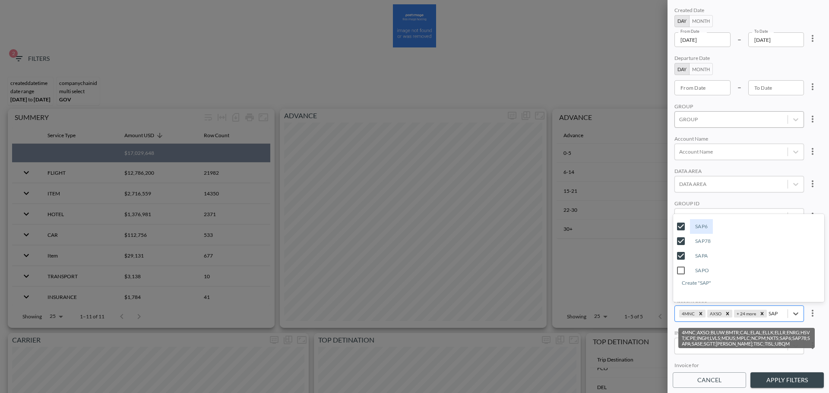
click at [773, 311] on input "SAP" at bounding box center [774, 314] width 10 height 6
click at [679, 272] on input "IBEX" at bounding box center [681, 271] width 18 height 18
click at [774, 314] on input "IBE" at bounding box center [773, 314] width 9 height 6
click at [774, 312] on input "SGT" at bounding box center [774, 314] width 10 height 6
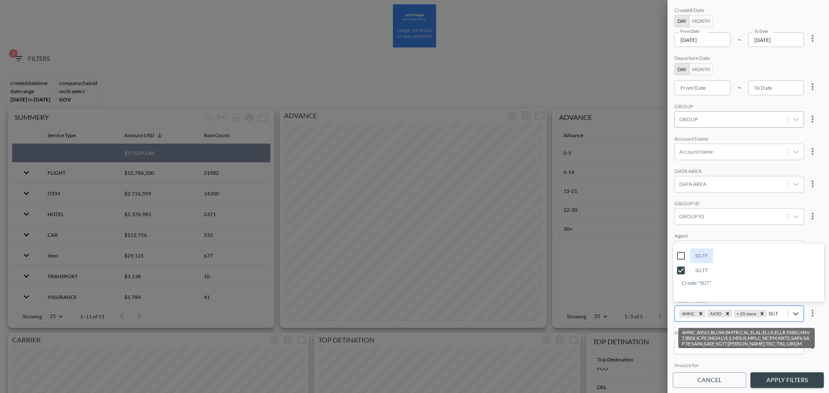
click at [774, 312] on input "SGT" at bounding box center [774, 314] width 10 height 6
click at [720, 282] on div "Create "WACP"" at bounding box center [752, 282] width 151 height 13
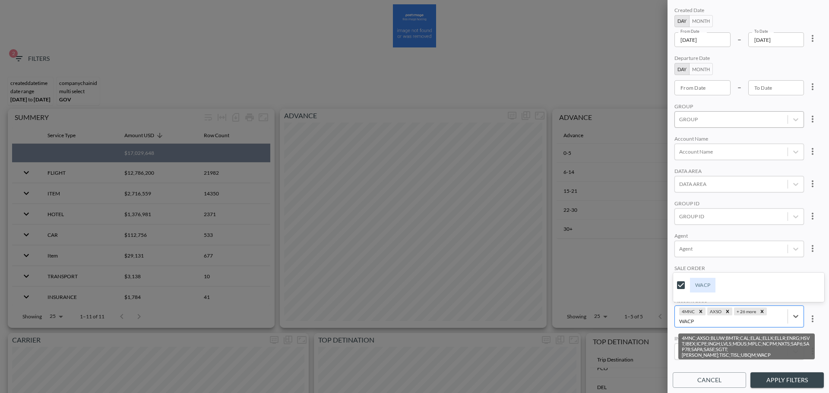
click at [686, 321] on input "WACP" at bounding box center [687, 321] width 16 height 6
click at [709, 287] on div "Create "TPLN"" at bounding box center [752, 282] width 151 height 13
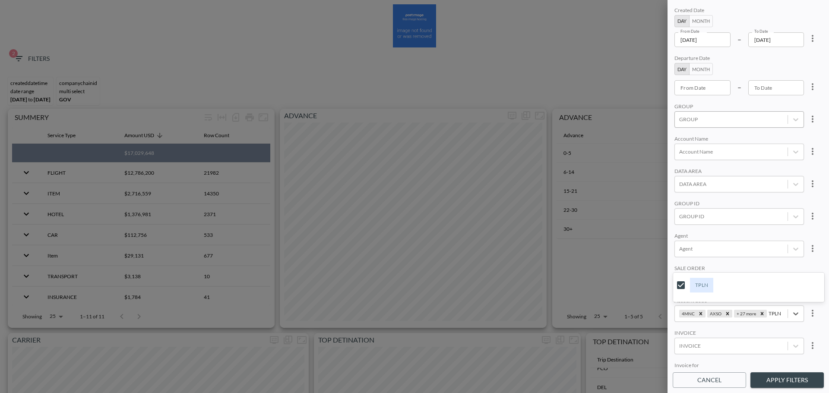
type input "TPLN"
click at [747, 265] on div "SALE ORDER" at bounding box center [740, 269] width 130 height 8
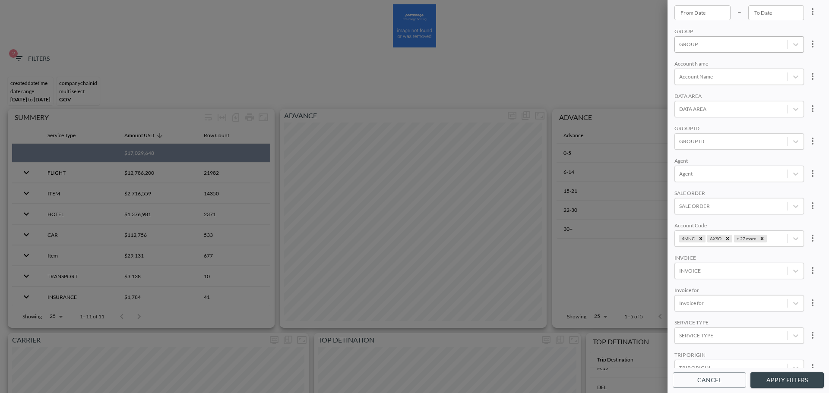
scroll to position [122, 0]
click at [782, 375] on button "Apply Filters" at bounding box center [787, 381] width 73 height 16
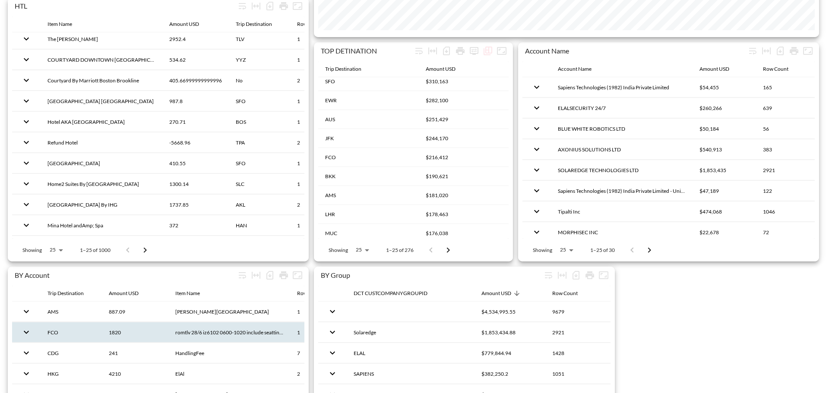
scroll to position [864, 0]
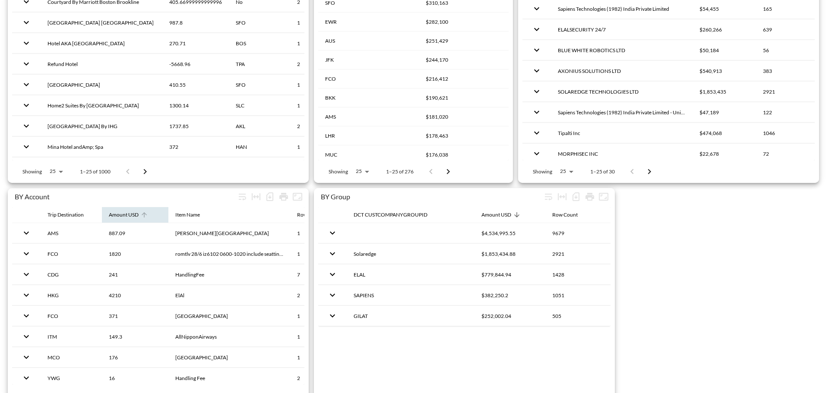
click at [133, 211] on div "Amount USD" at bounding box center [124, 215] width 30 height 10
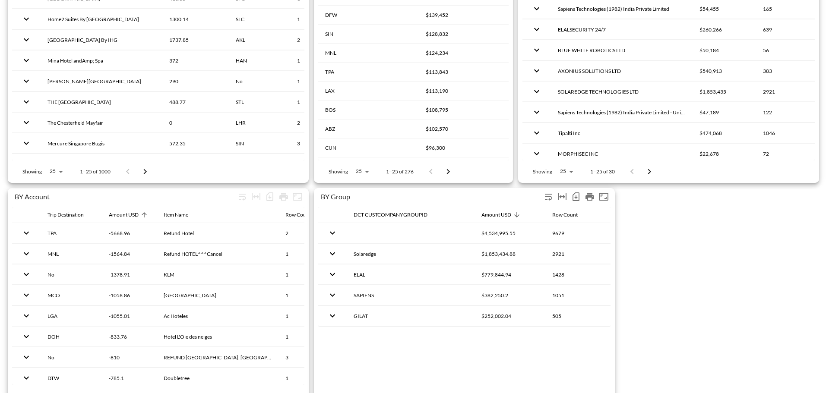
scroll to position [777, 0]
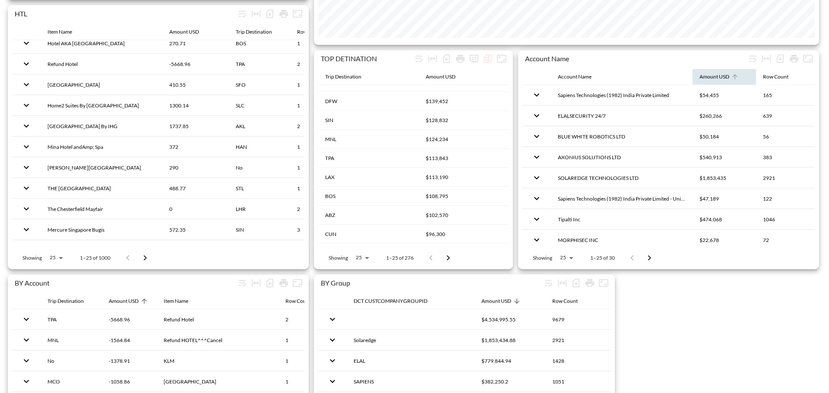
click at [712, 75] on div "Amount USD" at bounding box center [715, 77] width 30 height 10
click at [711, 76] on div "Amount USD" at bounding box center [715, 77] width 30 height 10
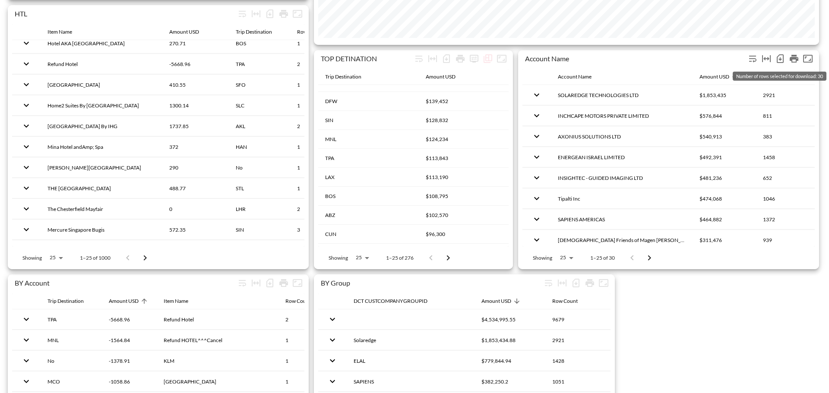
click at [780, 62] on icon "Number of rows selected for download: 30" at bounding box center [780, 58] width 7 height 9
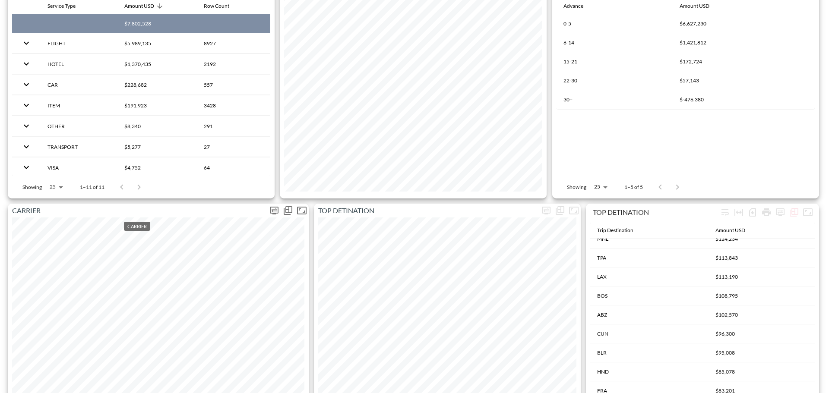
scroll to position [0, 0]
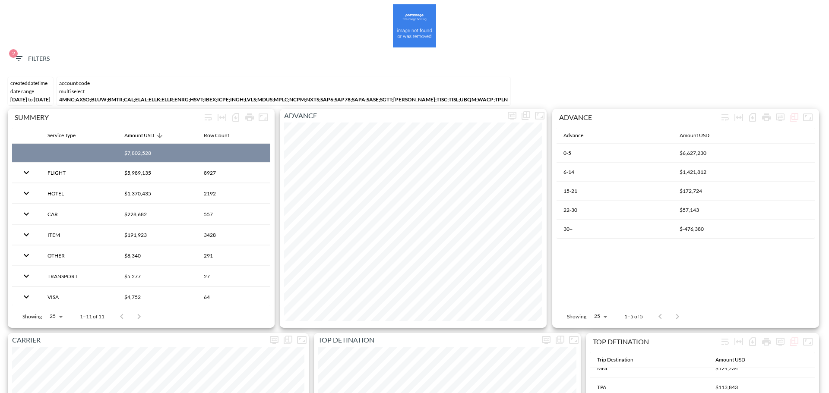
click at [34, 63] on span "2 Filters" at bounding box center [31, 59] width 36 height 11
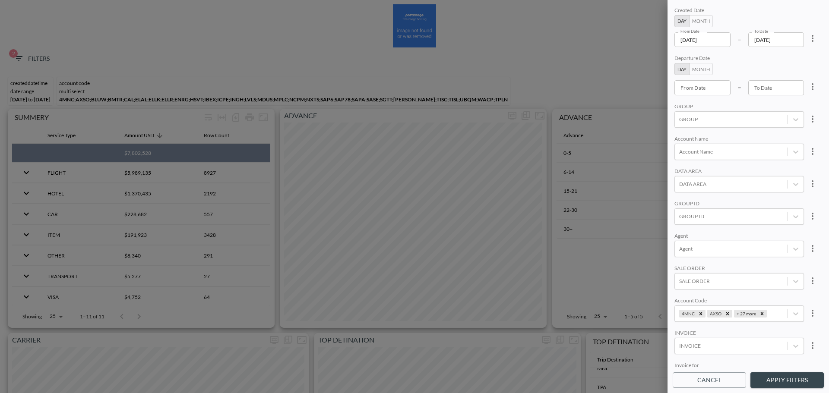
click at [811, 35] on icon "more" at bounding box center [813, 38] width 10 height 10
click at [790, 60] on li "Clear" at bounding box center [781, 59] width 78 height 16
type input "YYYY-MM-DD"
click at [700, 42] on input "YYYY-MM-DD" at bounding box center [703, 39] width 56 height 15
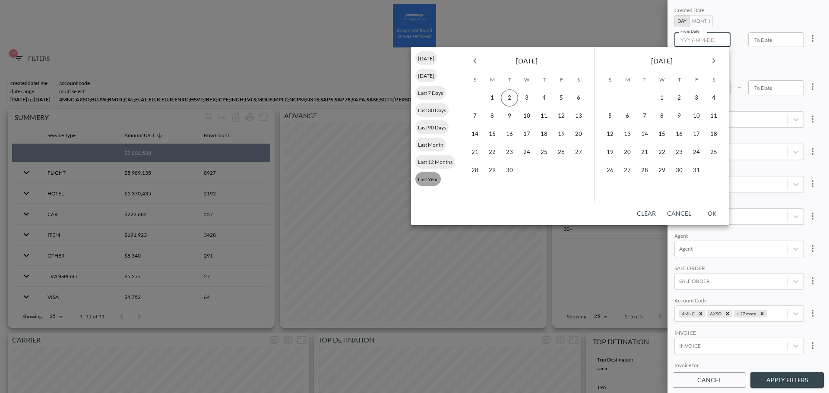
click at [428, 179] on span "Last Year" at bounding box center [428, 179] width 25 height 6
type input "[DATE]"
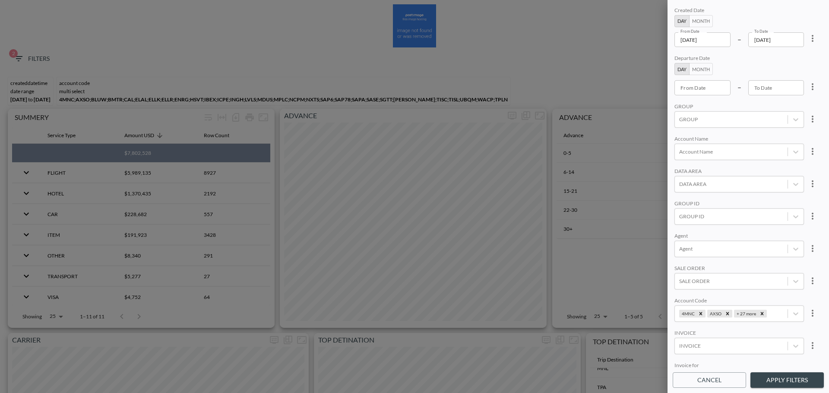
click at [785, 42] on input "[DATE]" at bounding box center [777, 39] width 56 height 15
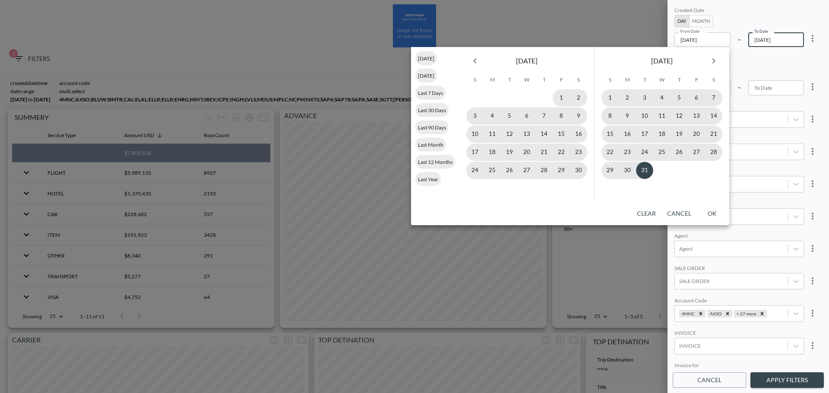
click at [484, 62] on div "[DATE]" at bounding box center [527, 59] width 135 height 24
click at [483, 62] on button "Previous month" at bounding box center [474, 60] width 17 height 17
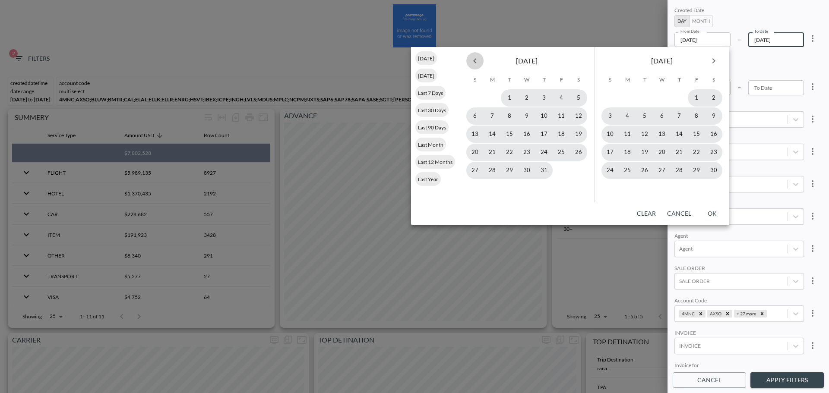
click at [483, 62] on button "Previous month" at bounding box center [474, 60] width 17 height 17
click at [482, 62] on button "Previous month" at bounding box center [474, 60] width 17 height 17
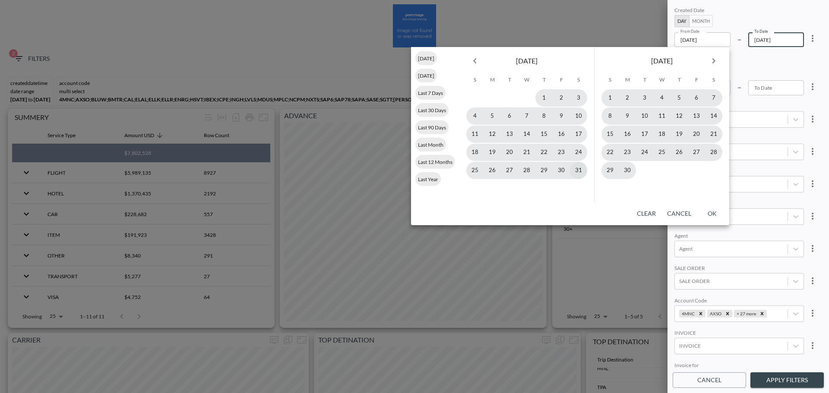
click at [579, 171] on button "31" at bounding box center [578, 170] width 17 height 17
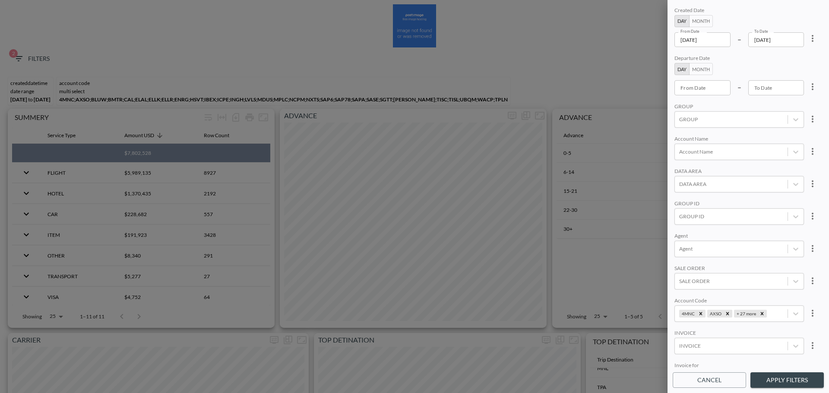
type input "[DATE]"
click at [766, 381] on button "Apply Filters" at bounding box center [787, 381] width 73 height 16
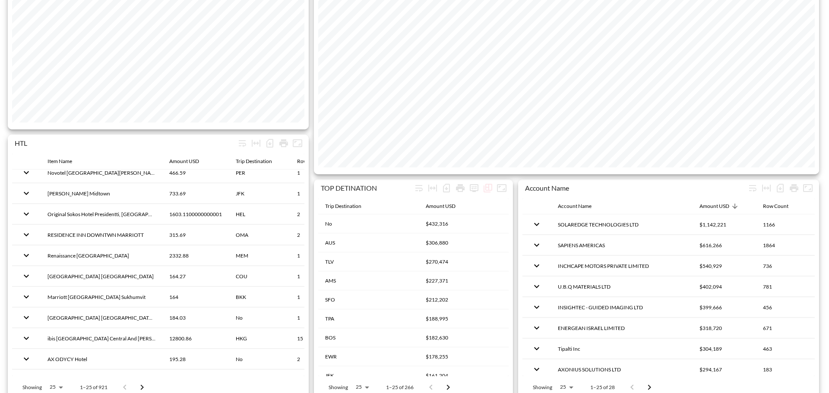
scroll to position [777, 0]
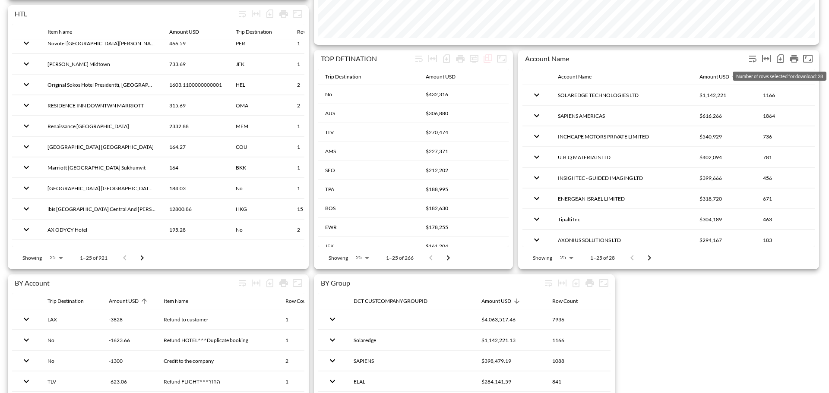
click at [782, 56] on icon "Number of rows selected for download: 28" at bounding box center [780, 59] width 10 height 10
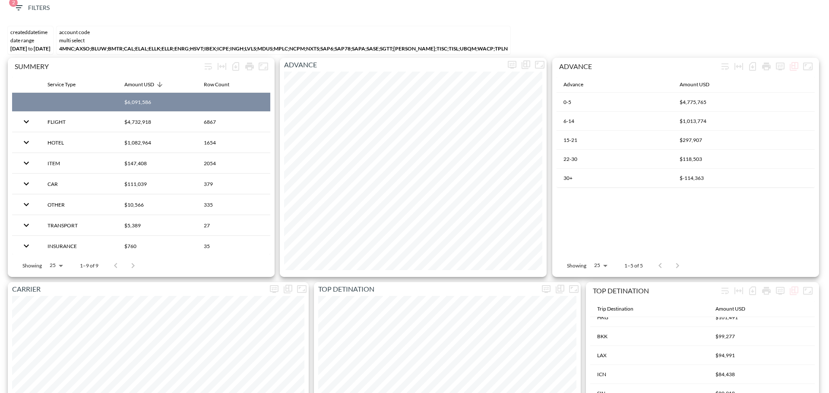
scroll to position [0, 0]
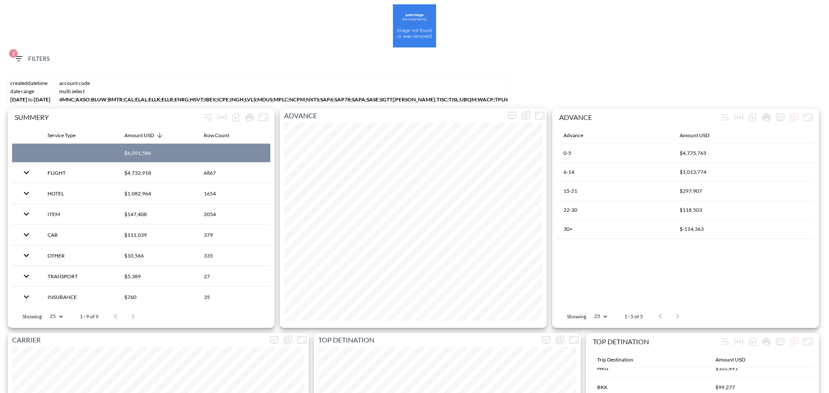
click at [30, 61] on span "2 Filters" at bounding box center [31, 59] width 36 height 11
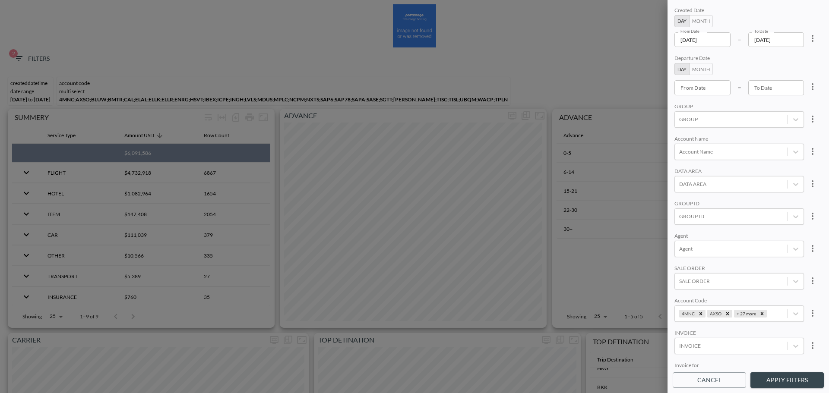
click at [810, 312] on icon "more" at bounding box center [813, 313] width 10 height 10
click at [775, 333] on span "Clear" at bounding box center [769, 333] width 21 height 10
click at [707, 219] on div at bounding box center [731, 217] width 104 height 8
click at [688, 184] on input "ISSM" at bounding box center [681, 188] width 18 height 18
type input "ISSM"
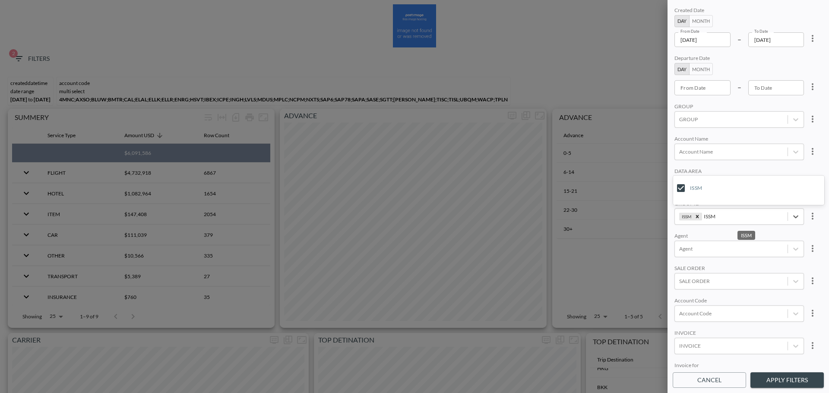
click at [754, 166] on div "Created Date Day Month From Date [DATE] From Date – To Date [DATE] To Date Depa…" at bounding box center [748, 186] width 151 height 363
click at [793, 384] on button "Apply Filters" at bounding box center [787, 381] width 73 height 16
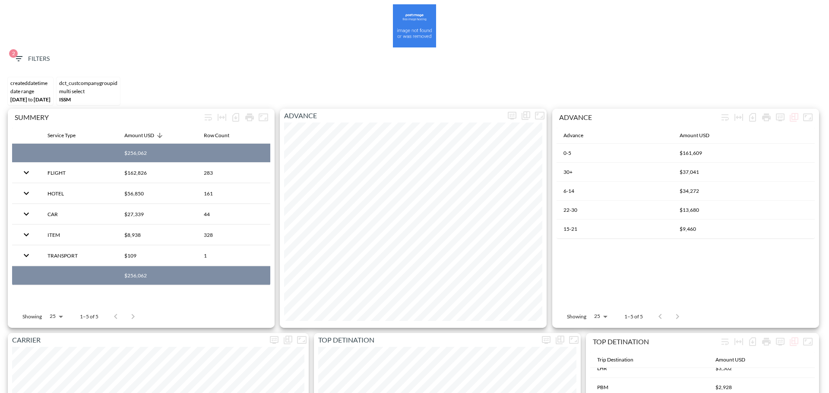
scroll to position [340, 0]
click at [35, 61] on span "2 Filters" at bounding box center [31, 59] width 36 height 11
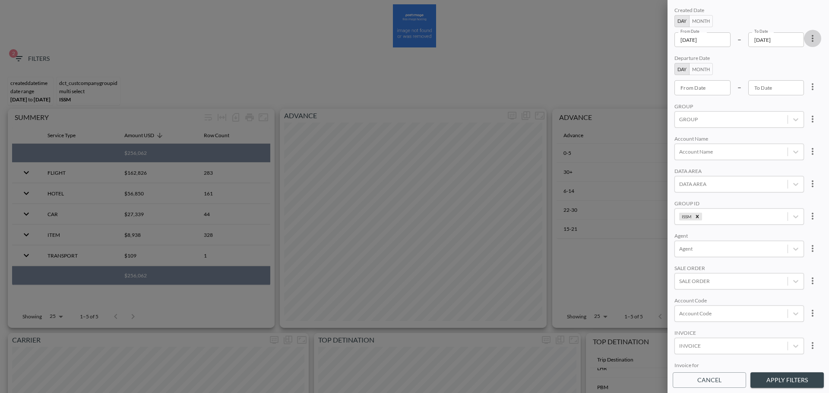
click at [811, 42] on icon "more" at bounding box center [813, 38] width 10 height 10
click at [784, 57] on li "Clear" at bounding box center [781, 59] width 78 height 16
type input "YYYY-MM-DD"
click at [693, 36] on div "From Date YYYY-MM-DD From Date" at bounding box center [703, 39] width 56 height 15
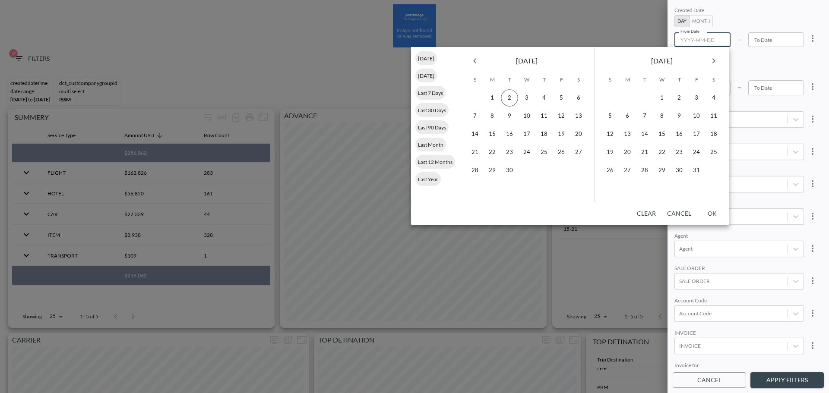
click at [485, 64] on div "[DATE]" at bounding box center [527, 59] width 135 height 24
click at [481, 64] on button "Previous month" at bounding box center [474, 60] width 17 height 17
click at [481, 63] on button "Previous month" at bounding box center [474, 60] width 17 height 17
click at [480, 63] on button "Previous month" at bounding box center [474, 60] width 17 height 17
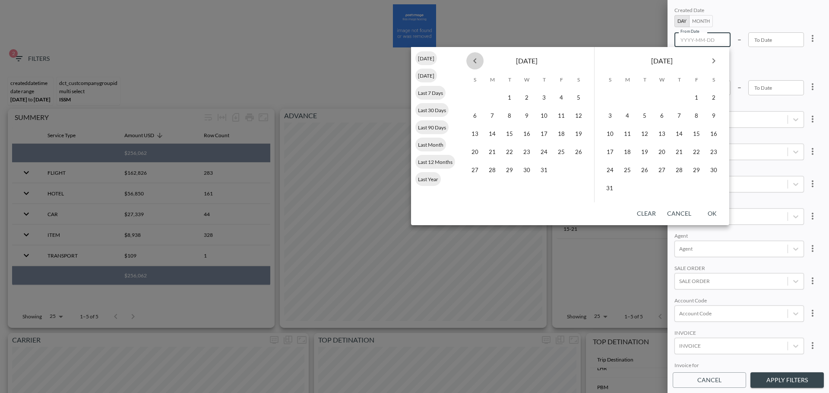
click at [479, 62] on icon "Previous month" at bounding box center [475, 61] width 10 height 10
click at [473, 60] on icon "Previous month" at bounding box center [475, 61] width 10 height 10
click at [530, 96] on button "1" at bounding box center [526, 97] width 17 height 17
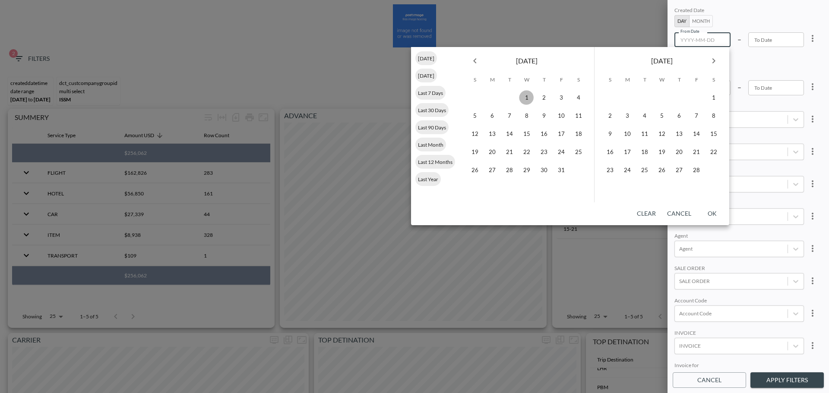
type input "[DATE]"
type input "YYYY-MM-DD"
click at [710, 63] on icon "Next month" at bounding box center [714, 61] width 10 height 10
click at [710, 62] on icon "Next month" at bounding box center [714, 61] width 10 height 10
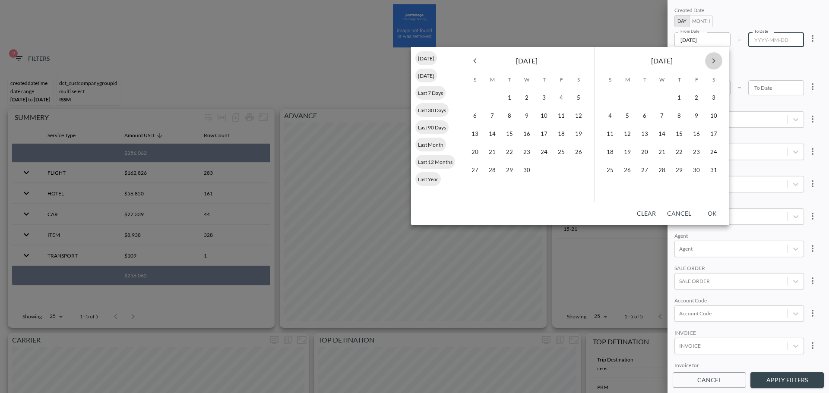
click at [710, 62] on icon "Next month" at bounding box center [714, 61] width 10 height 10
click at [611, 192] on button "31" at bounding box center [609, 188] width 17 height 17
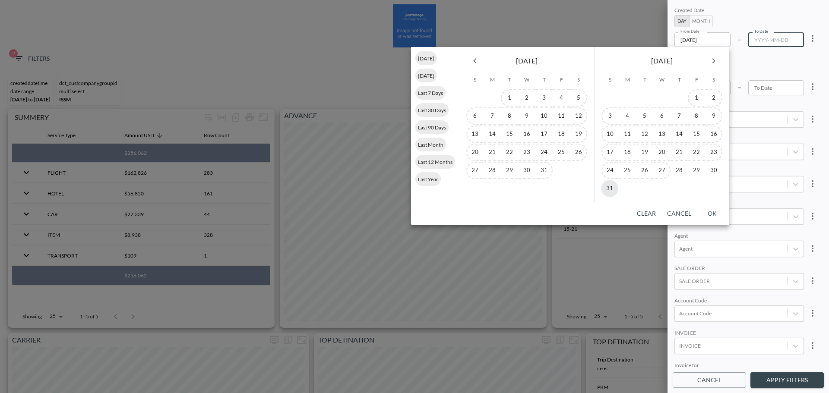
type input "[DATE]"
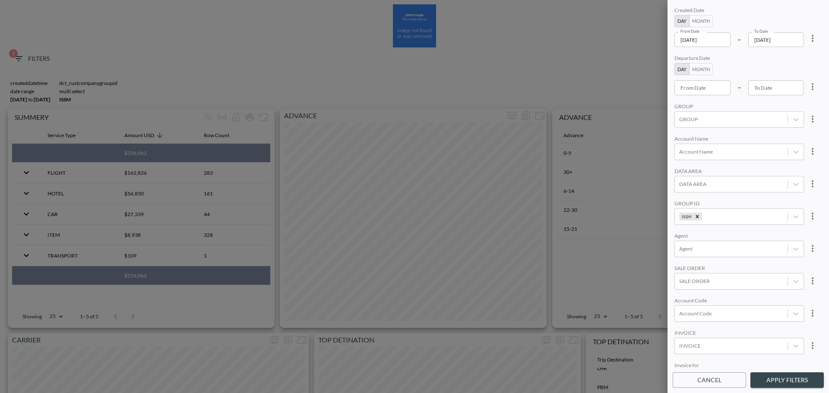
click at [784, 376] on button "Apply Filters" at bounding box center [787, 381] width 73 height 16
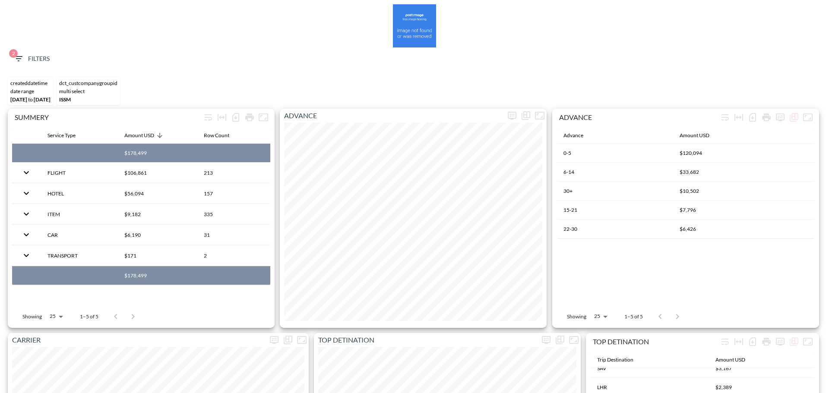
scroll to position [340, 0]
